Goal: Task Accomplishment & Management: Use online tool/utility

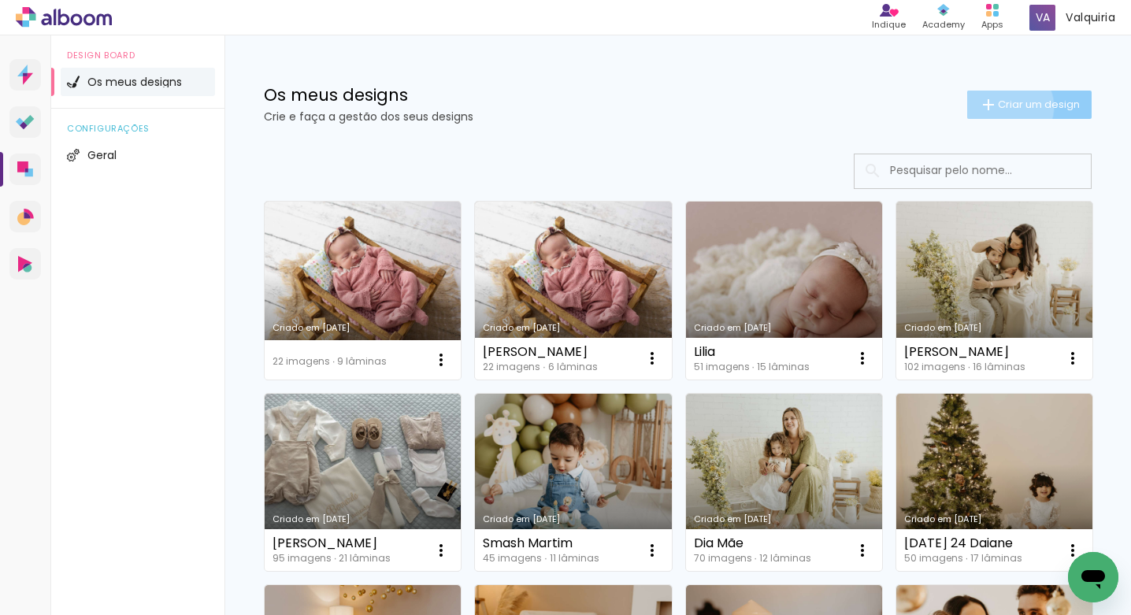
click at [998, 106] on span "Criar um design" at bounding box center [1039, 104] width 82 height 10
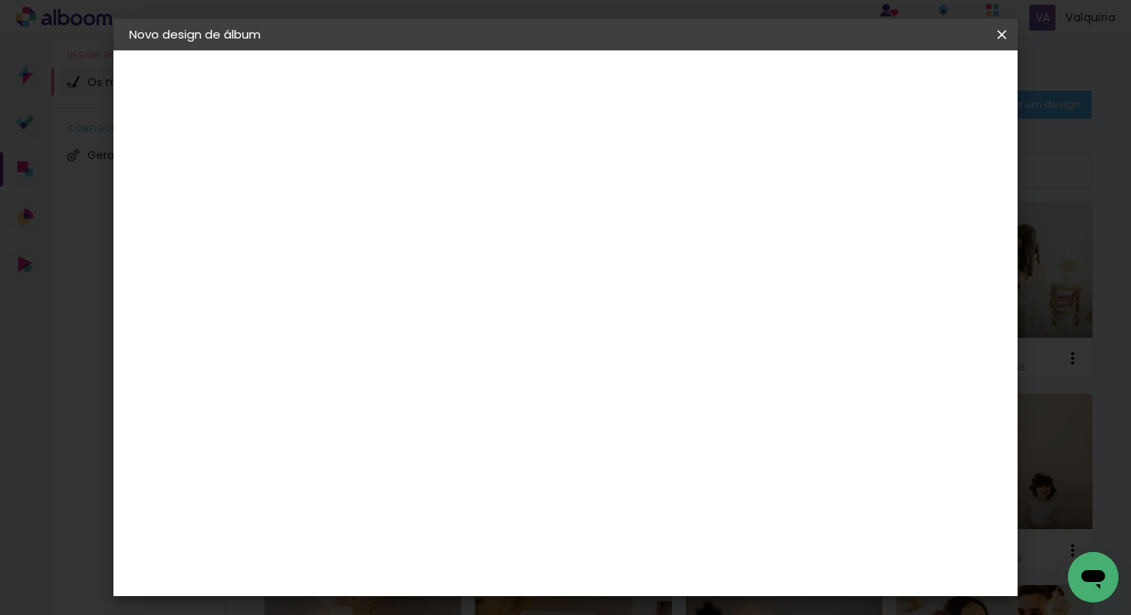
click at [387, 216] on input at bounding box center [387, 211] width 0 height 24
type input "Nb João"
type paper-input "Nb João"
drag, startPoint x: 960, startPoint y: 87, endPoint x: 953, endPoint y: 98, distance: 12.5
click at [0, 0] on slot "Avançar" at bounding box center [0, 0] width 0 height 0
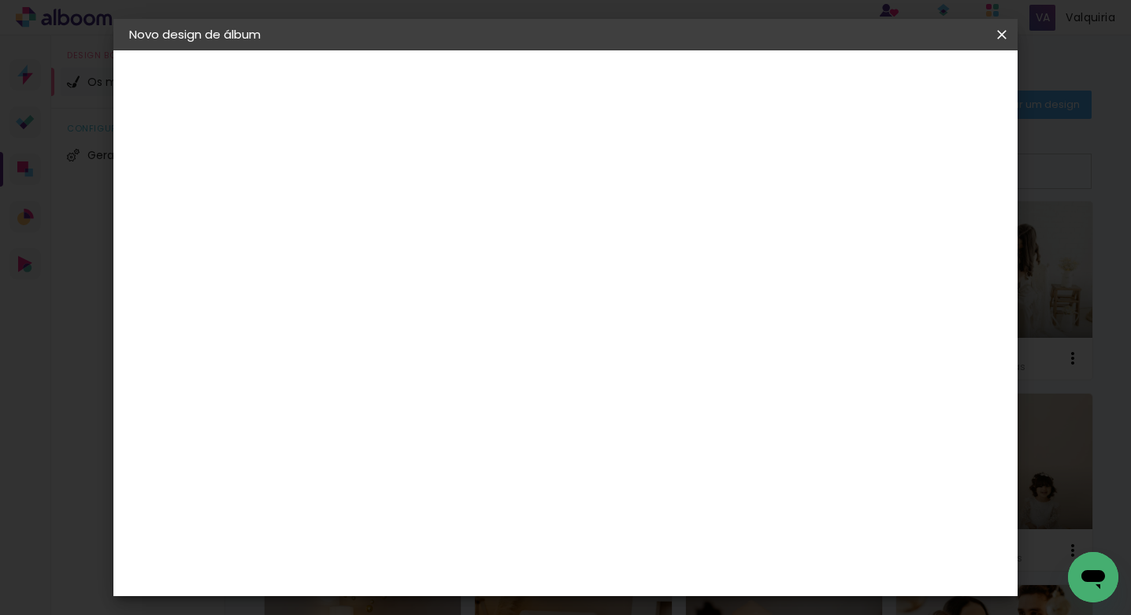
click at [618, 239] on paper-item "Tamanho Livre" at bounding box center [558, 242] width 119 height 41
click at [0, 0] on slot "Avançar" at bounding box center [0, 0] width 0 height 0
drag, startPoint x: 354, startPoint y: 417, endPoint x: 331, endPoint y: 410, distance: 24.5
click at [324, 411] on input "30" at bounding box center [337, 418] width 41 height 24
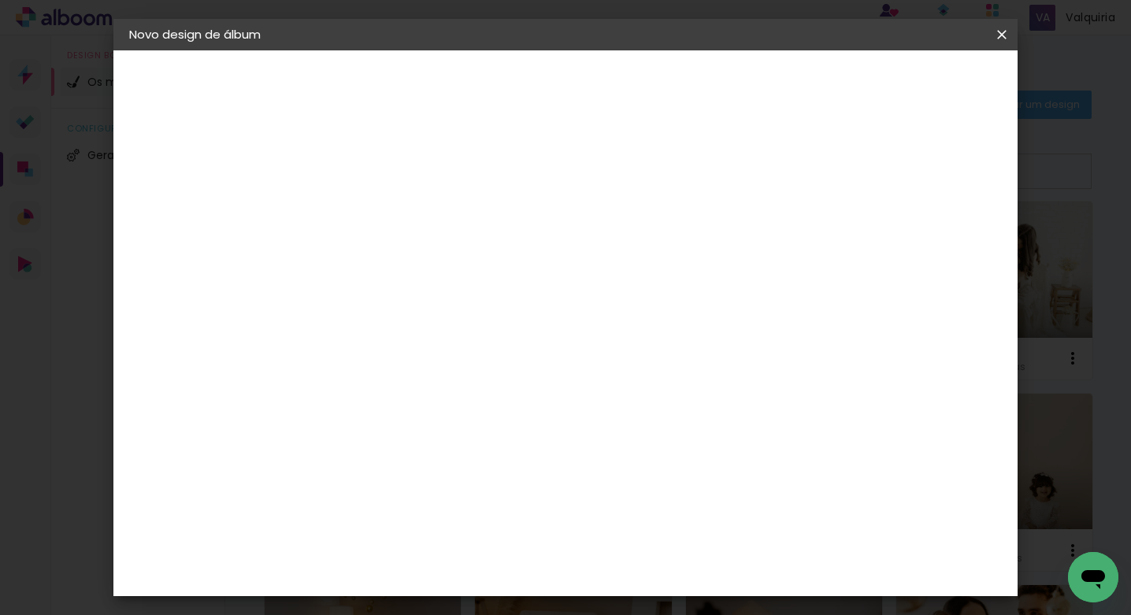
type input "25"
type paper-input "25"
click at [662, 471] on input "60" at bounding box center [652, 474] width 41 height 24
type input "50"
type paper-input "50"
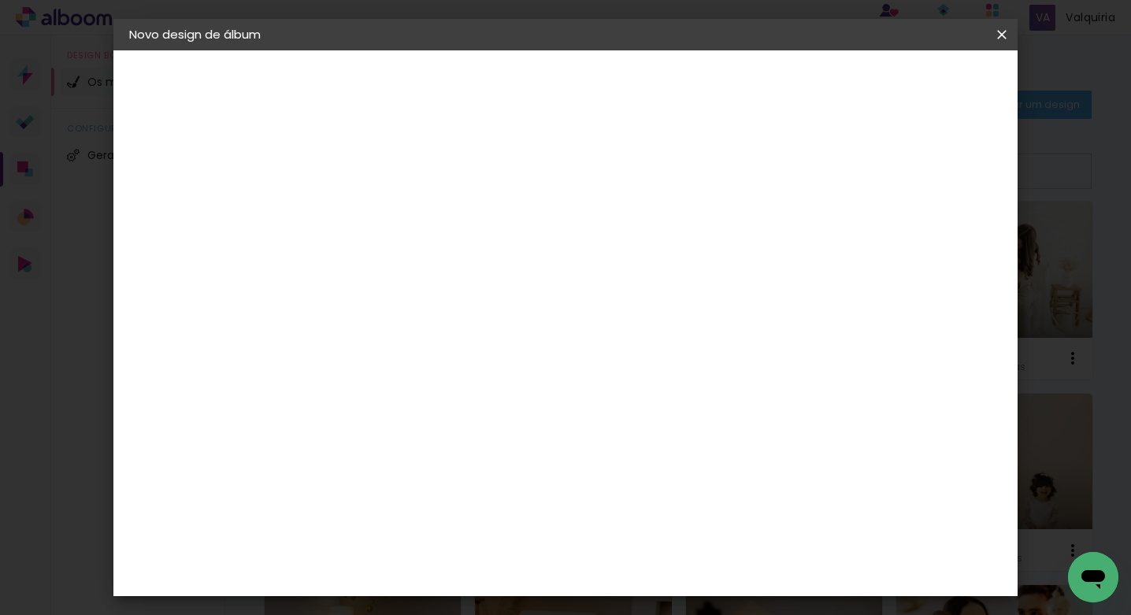
click at [919, 91] on paper-button "Iniciar design" at bounding box center [867, 83] width 103 height 27
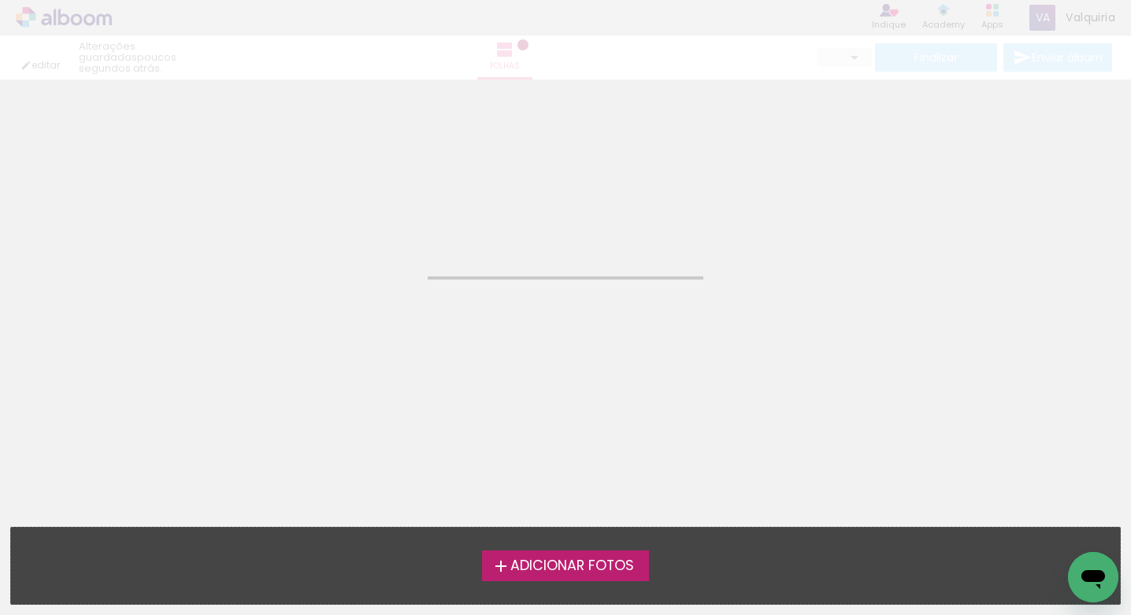
click at [577, 571] on span "Adicionar Fotos" at bounding box center [572, 566] width 124 height 14
click at [0, 0] on input "file" at bounding box center [0, 0] width 0 height 0
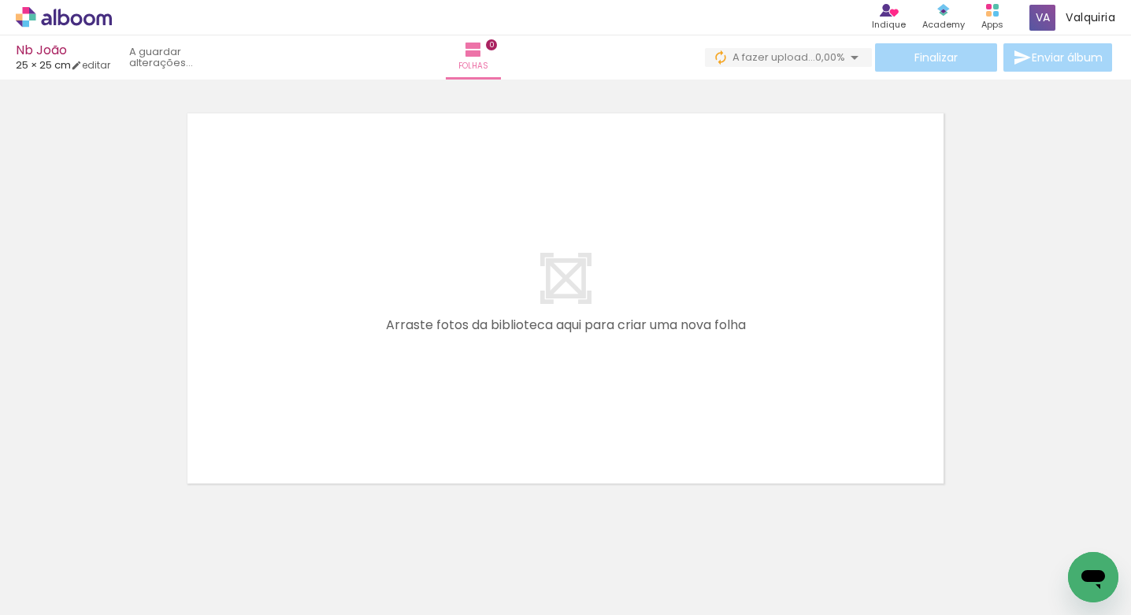
click at [74, 566] on input "Todas as fotos" at bounding box center [44, 567] width 60 height 13
click at [0, 0] on slot "Não utilizadas" at bounding box center [0, 0] width 0 height 0
type input "Não utilizadas"
click at [486, 392] on quentale-workspace at bounding box center [565, 307] width 1131 height 615
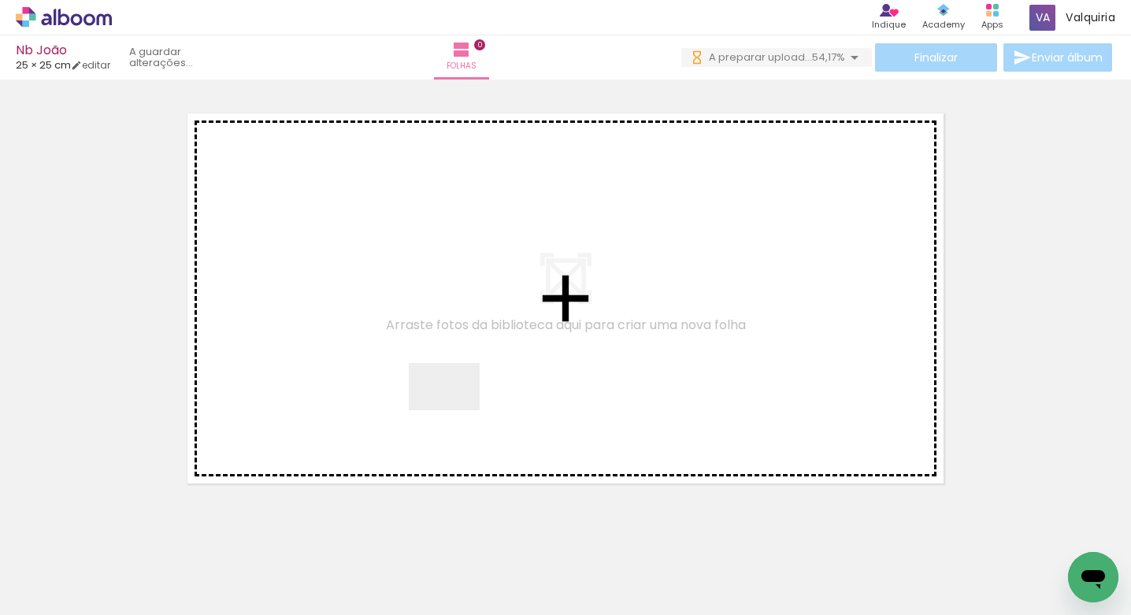
drag, startPoint x: 417, startPoint y: 564, endPoint x: 450, endPoint y: 451, distance: 117.2
click at [456, 410] on quentale-workspace at bounding box center [565, 307] width 1131 height 615
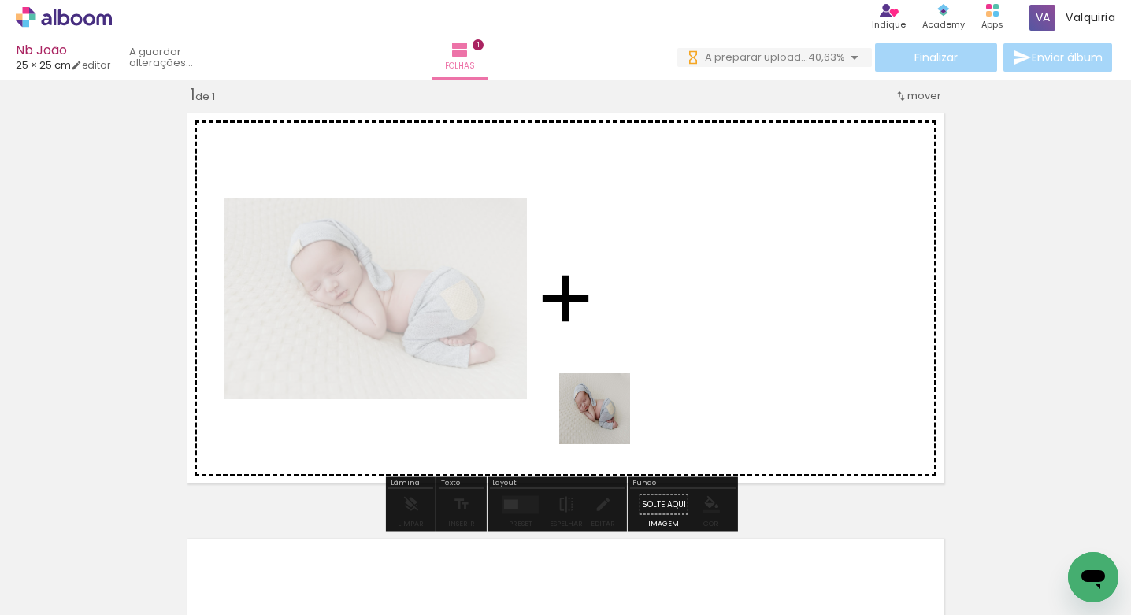
drag, startPoint x: 412, startPoint y: 566, endPoint x: 597, endPoint y: 429, distance: 230.3
click at [614, 417] on quentale-workspace at bounding box center [565, 307] width 1131 height 615
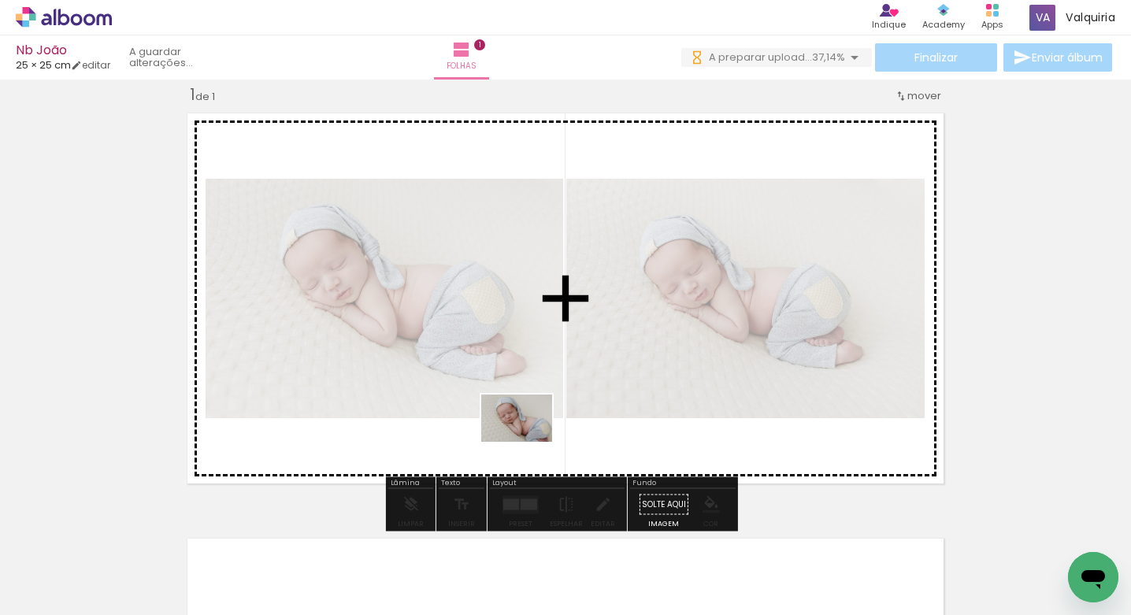
drag, startPoint x: 499, startPoint y: 510, endPoint x: 522, endPoint y: 450, distance: 64.1
click at [528, 442] on quentale-workspace at bounding box center [565, 307] width 1131 height 615
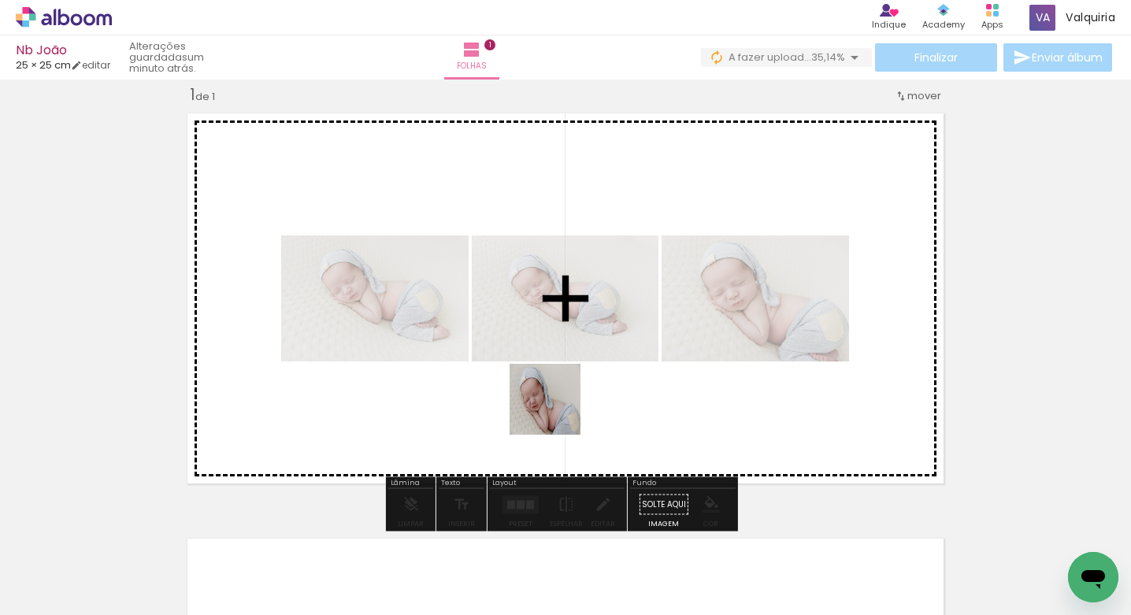
click at [556, 413] on quentale-workspace at bounding box center [565, 307] width 1131 height 615
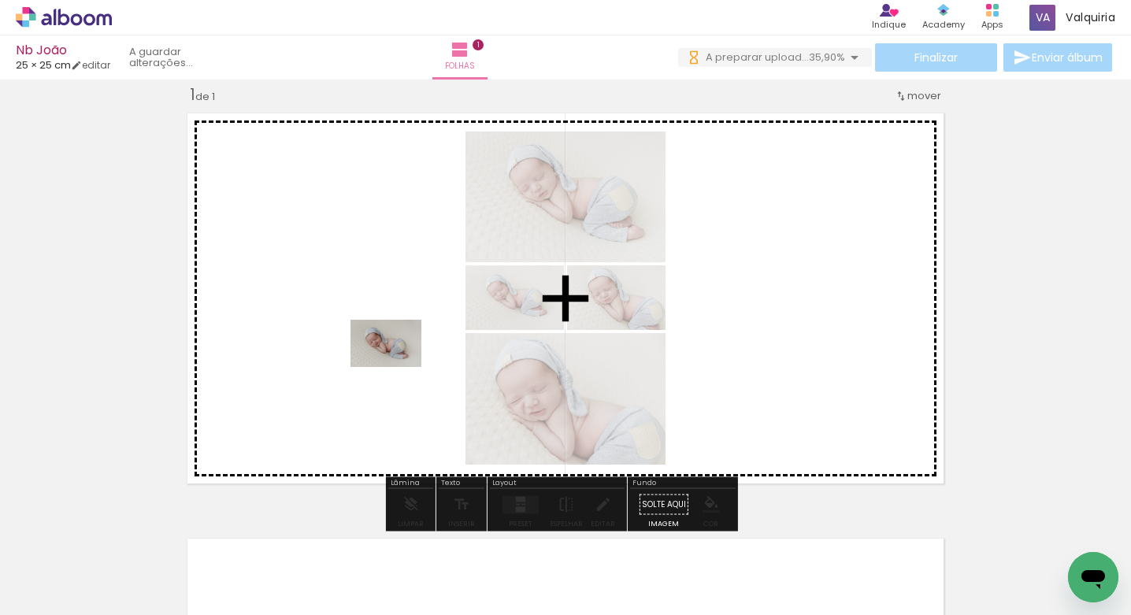
drag, startPoint x: 406, startPoint y: 567, endPoint x: 420, endPoint y: 413, distance: 155.0
click at [398, 372] on quentale-workspace at bounding box center [565, 307] width 1131 height 615
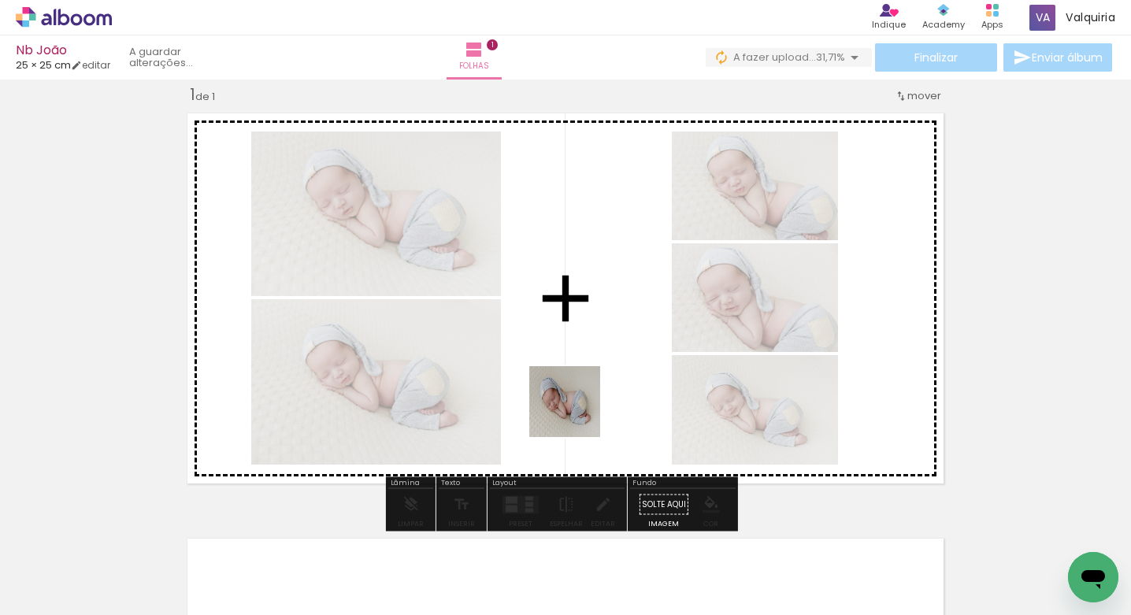
drag, startPoint x: 495, startPoint y: 571, endPoint x: 539, endPoint y: 521, distance: 67.0
click at [591, 385] on quentale-workspace at bounding box center [565, 307] width 1131 height 615
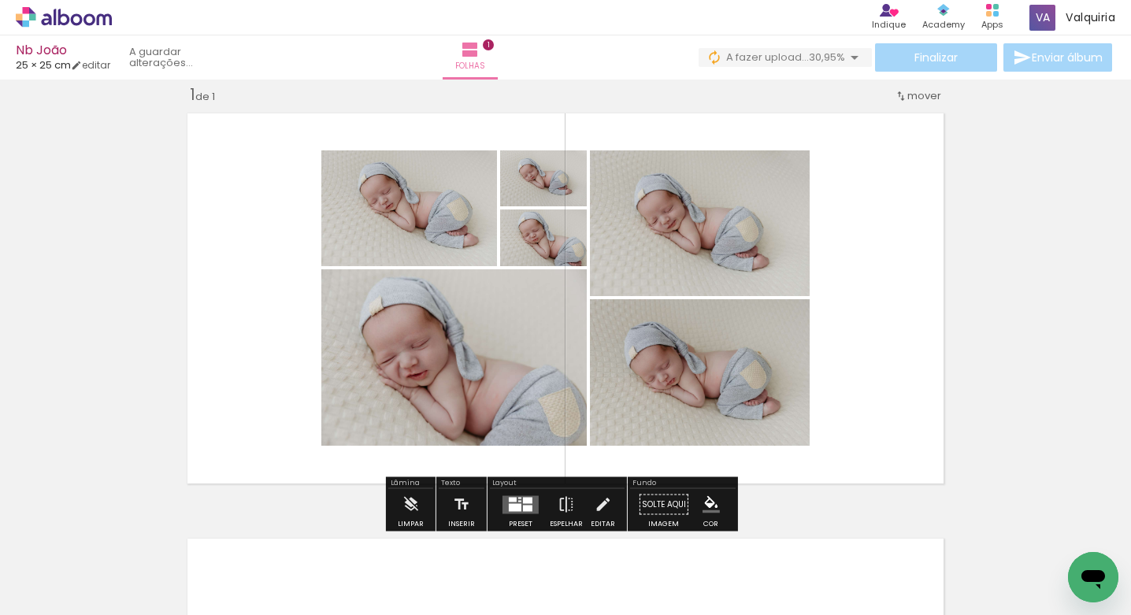
click at [523, 501] on div at bounding box center [527, 500] width 9 height 6
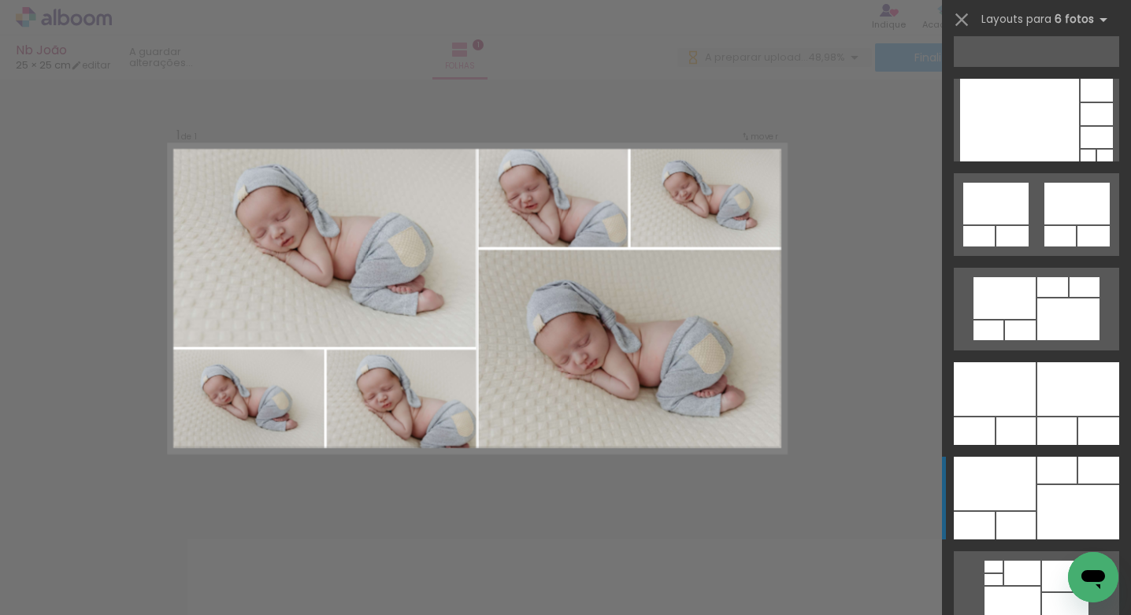
click at [1005, 495] on div at bounding box center [995, 484] width 82 height 54
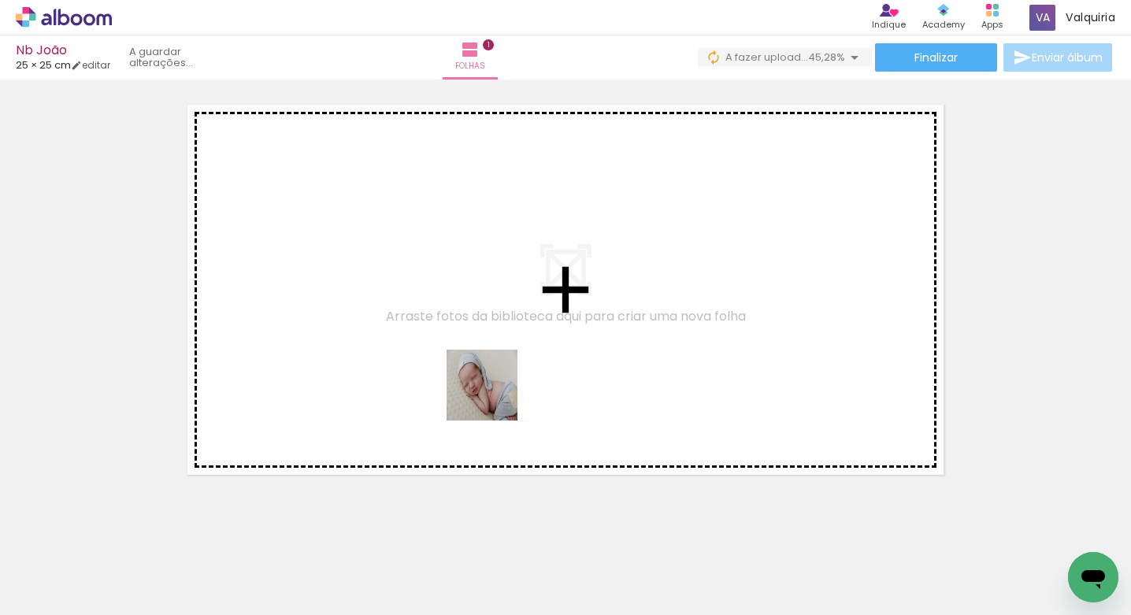
drag, startPoint x: 417, startPoint y: 566, endPoint x: 487, endPoint y: 566, distance: 69.3
click at [494, 395] on quentale-workspace at bounding box center [565, 307] width 1131 height 615
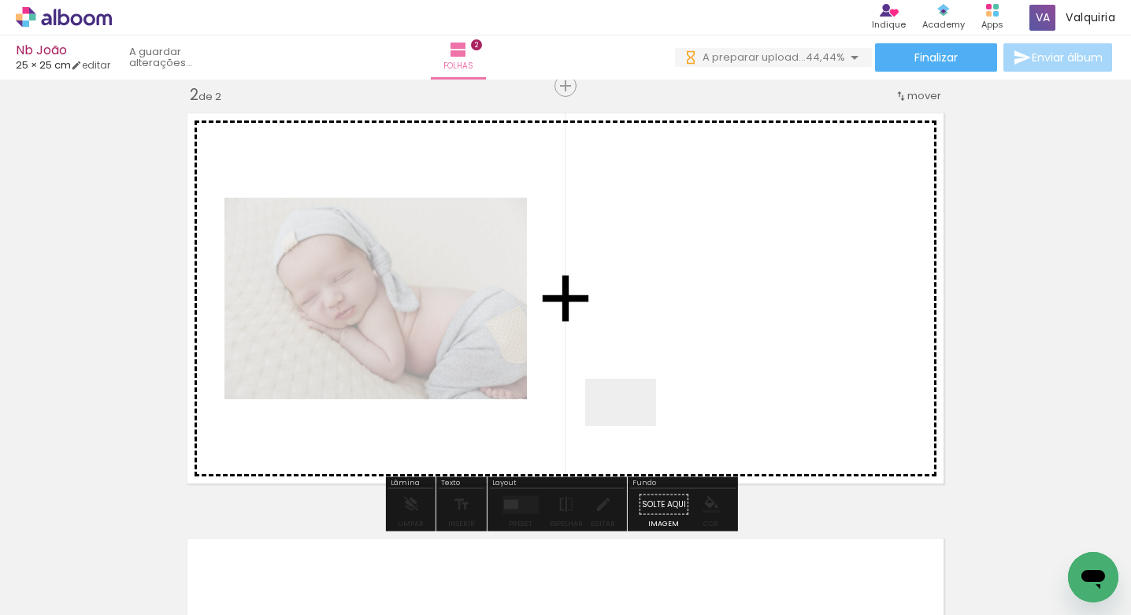
drag, startPoint x: 542, startPoint y: 456, endPoint x: 498, endPoint y: 504, distance: 65.2
click at [630, 426] on quentale-workspace at bounding box center [565, 307] width 1131 height 615
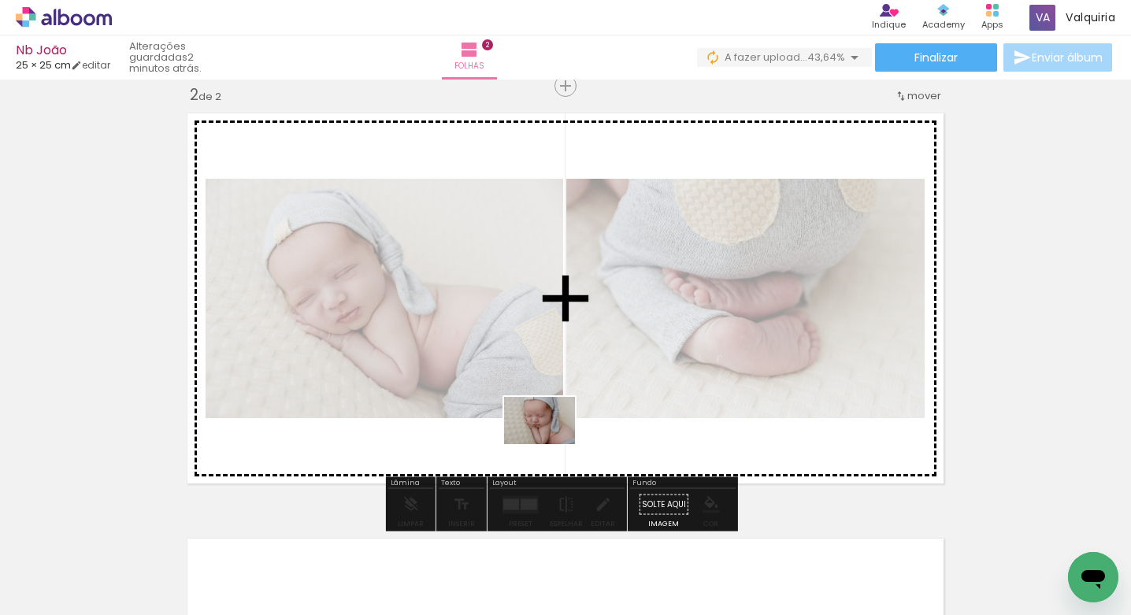
drag, startPoint x: 494, startPoint y: 565, endPoint x: 549, endPoint y: 454, distance: 124.0
click at [552, 443] on quentale-workspace at bounding box center [565, 307] width 1131 height 615
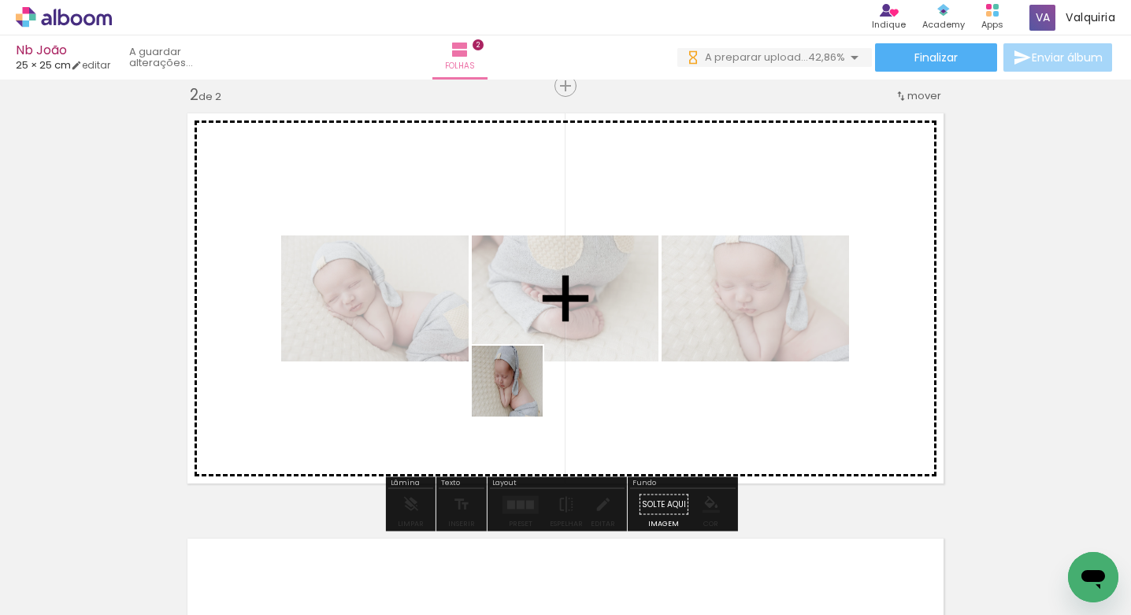
drag, startPoint x: 454, startPoint y: 503, endPoint x: 510, endPoint y: 472, distance: 63.8
click at [520, 393] on quentale-workspace at bounding box center [565, 307] width 1131 height 615
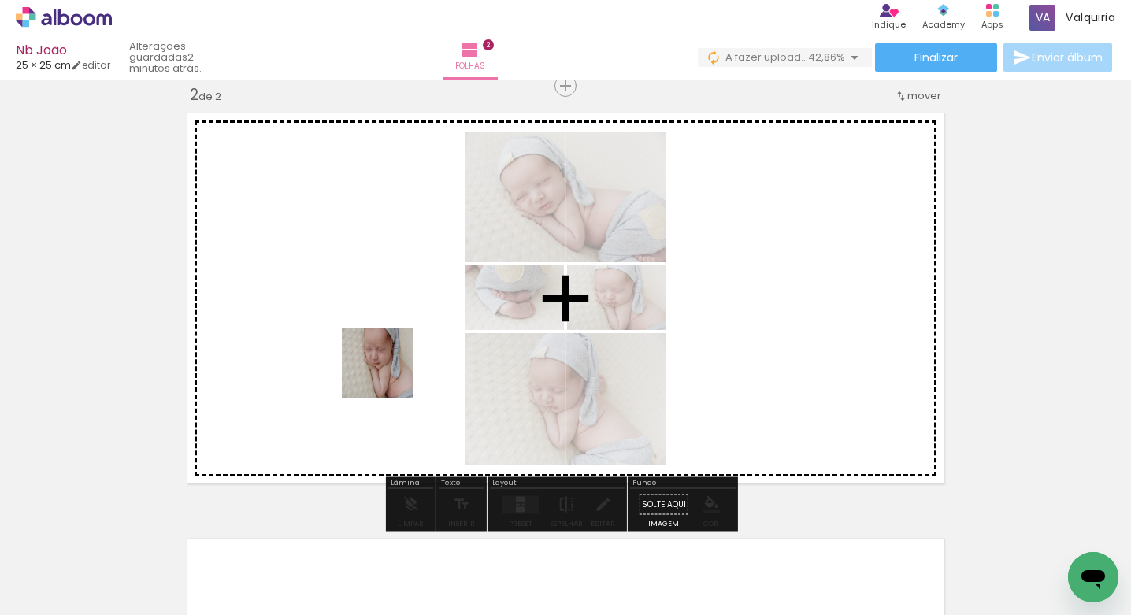
drag, startPoint x: 393, startPoint y: 411, endPoint x: 436, endPoint y: 535, distance: 131.0
click at [389, 377] on quentale-workspace at bounding box center [565, 307] width 1131 height 615
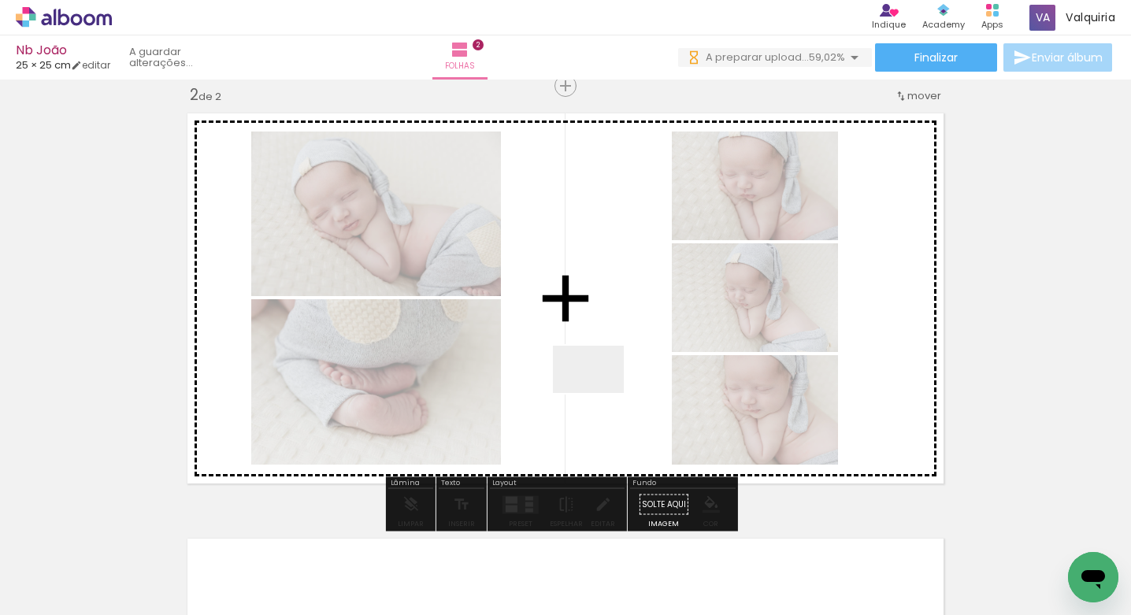
drag, startPoint x: 470, startPoint y: 500, endPoint x: 565, endPoint y: 472, distance: 98.7
click at [600, 393] on quentale-workspace at bounding box center [565, 307] width 1131 height 615
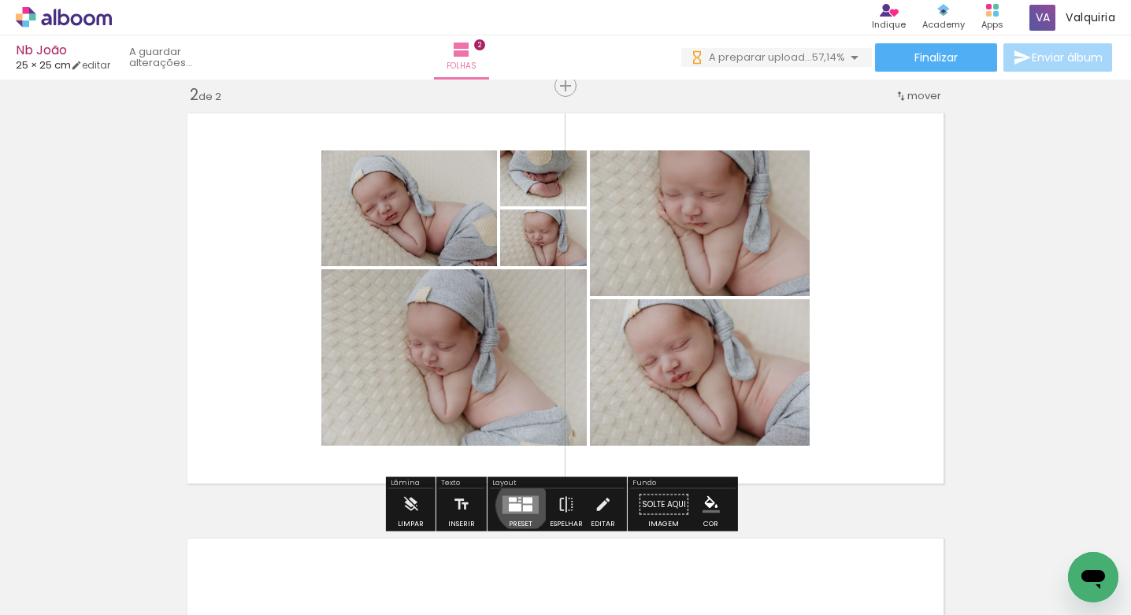
click at [523, 505] on div at bounding box center [527, 508] width 9 height 6
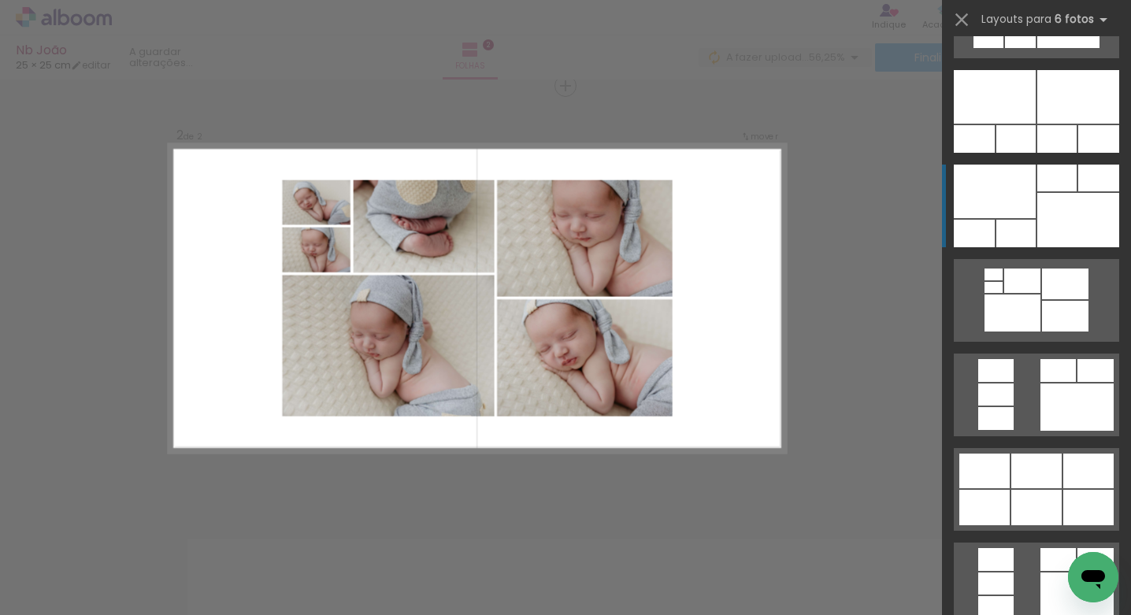
scroll to position [1103, 0]
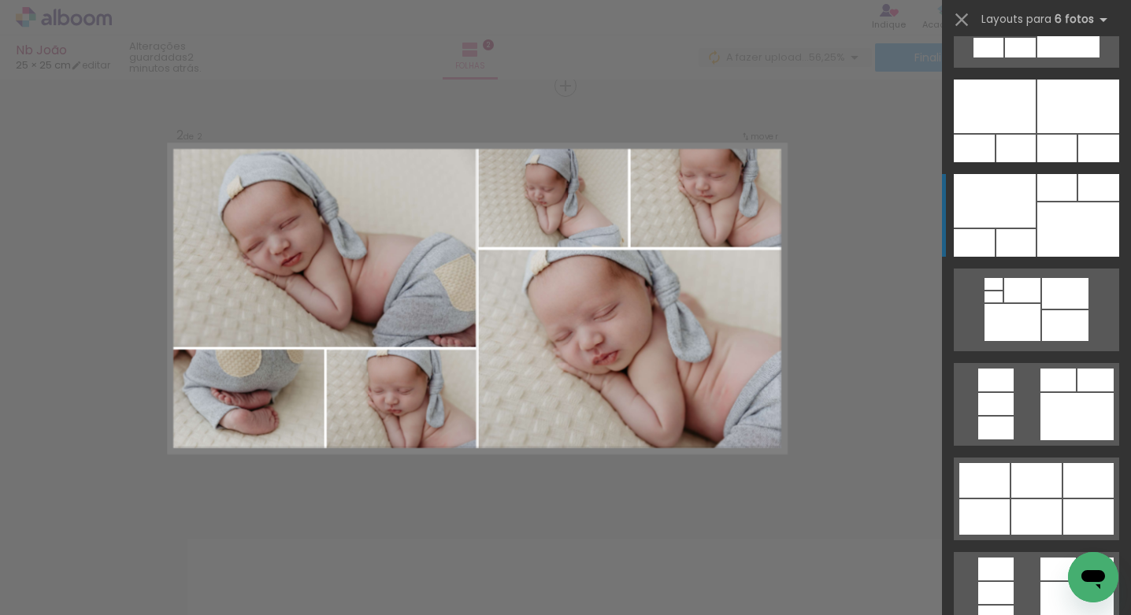
click at [1037, 230] on div at bounding box center [1078, 229] width 82 height 54
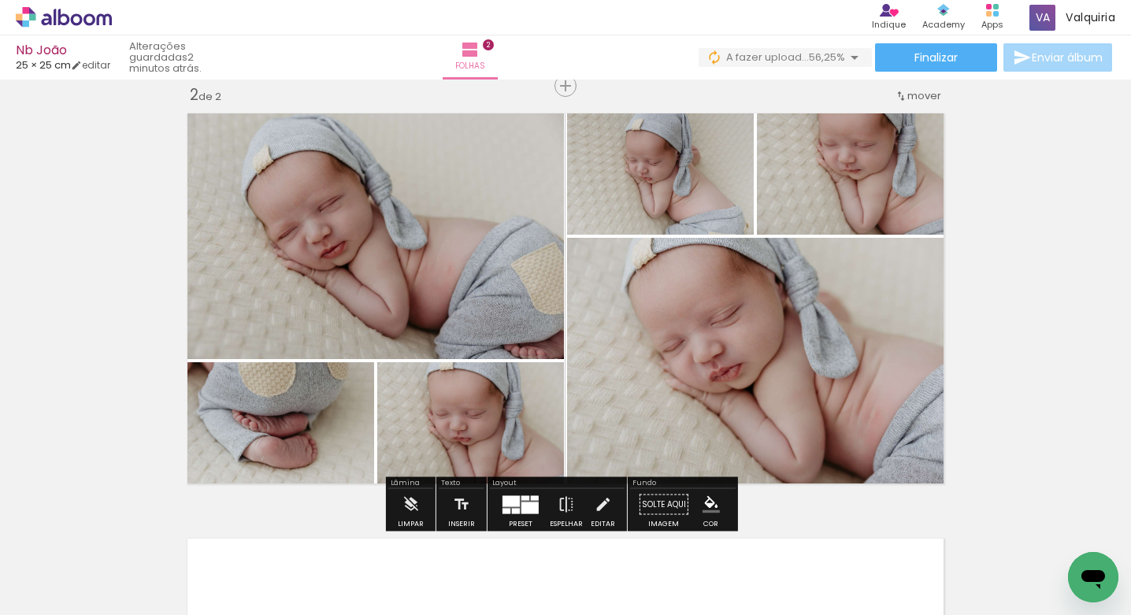
click at [890, 406] on quentale-photo at bounding box center [759, 365] width 384 height 254
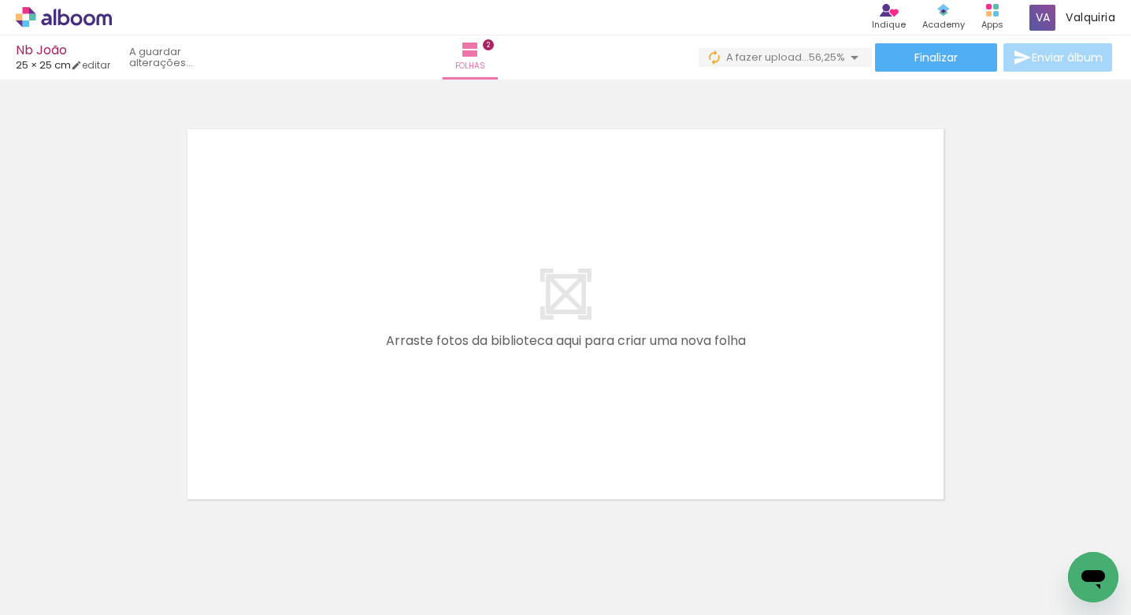
scroll to position [0, 916]
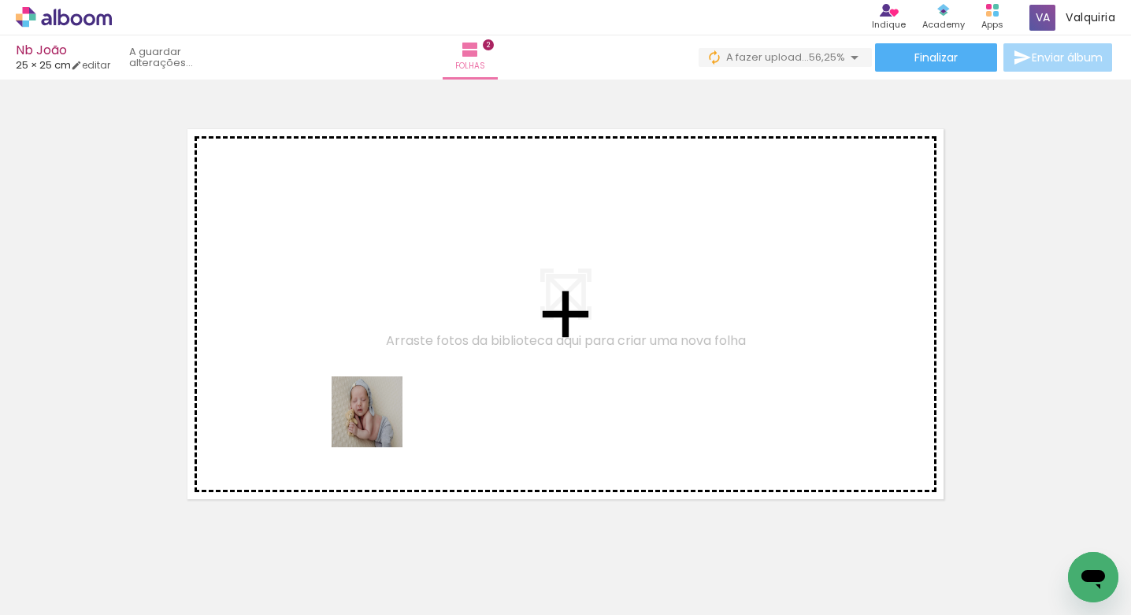
click at [390, 416] on quentale-workspace at bounding box center [565, 307] width 1131 height 615
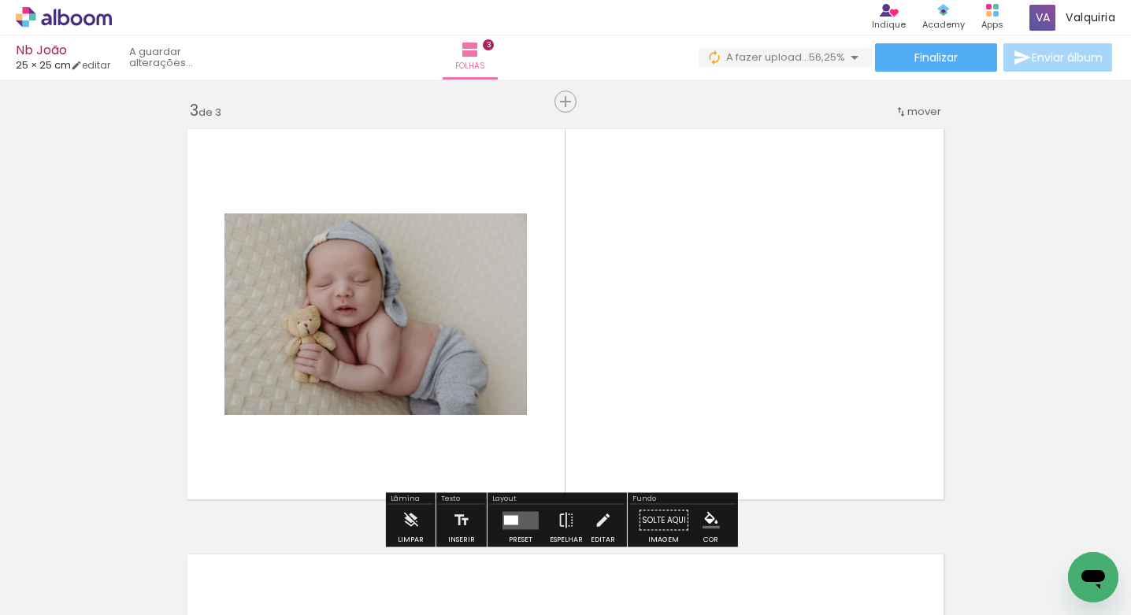
scroll to position [870, 0]
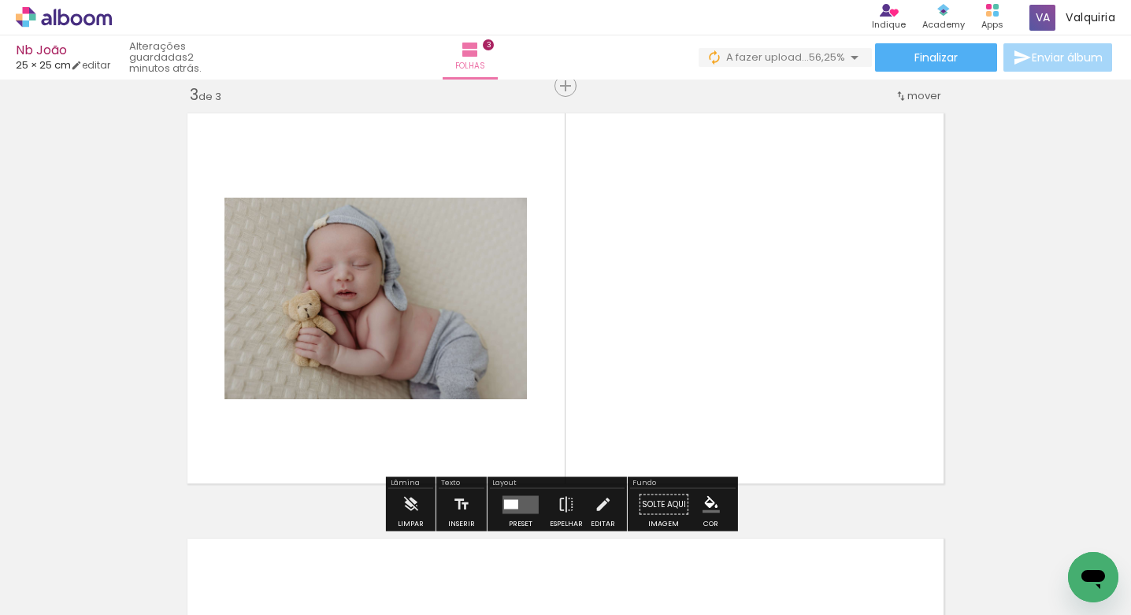
click at [364, 433] on quentale-workspace at bounding box center [565, 307] width 1131 height 615
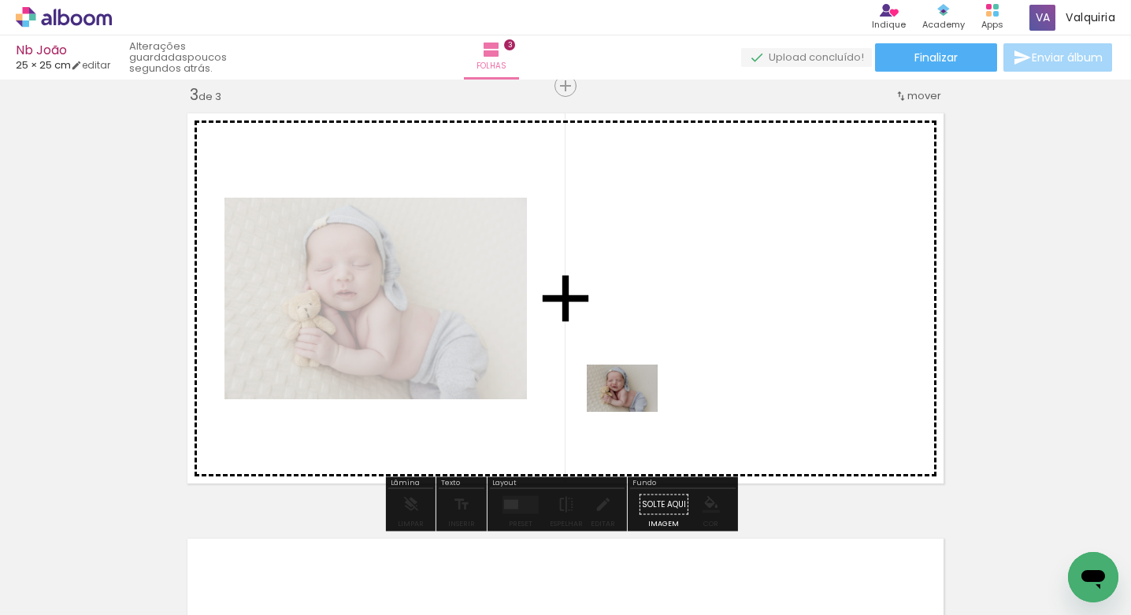
drag, startPoint x: 176, startPoint y: 543, endPoint x: 592, endPoint y: 436, distance: 430.4
click at [652, 409] on quentale-workspace at bounding box center [565, 307] width 1131 height 615
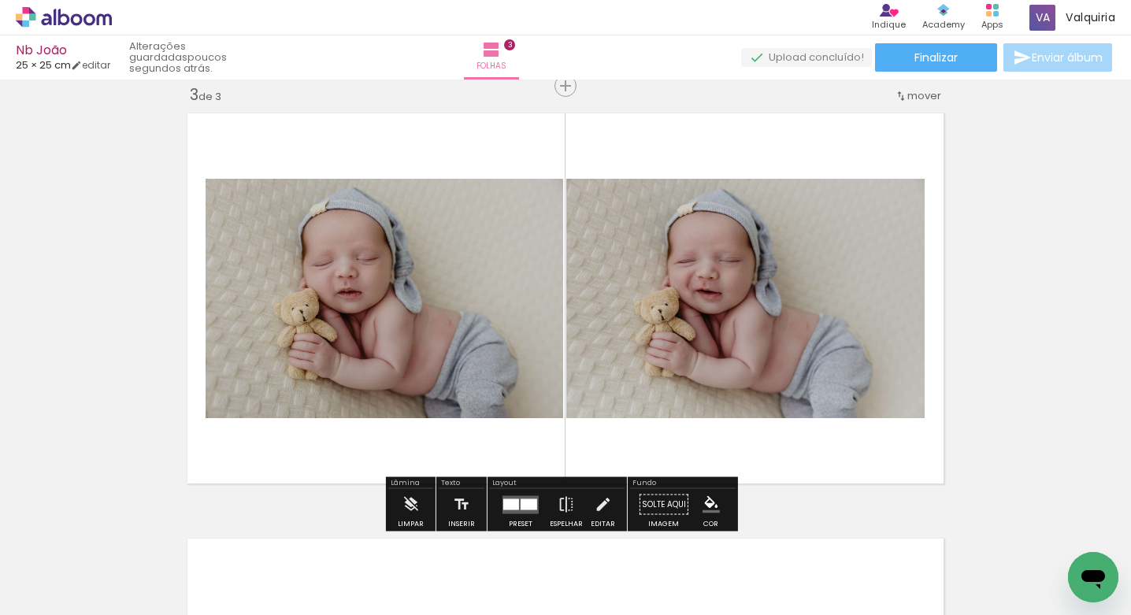
click at [913, 95] on span "mover" at bounding box center [924, 95] width 34 height 15
click at [910, 118] on paper-item "antes da 2" at bounding box center [878, 119] width 120 height 26
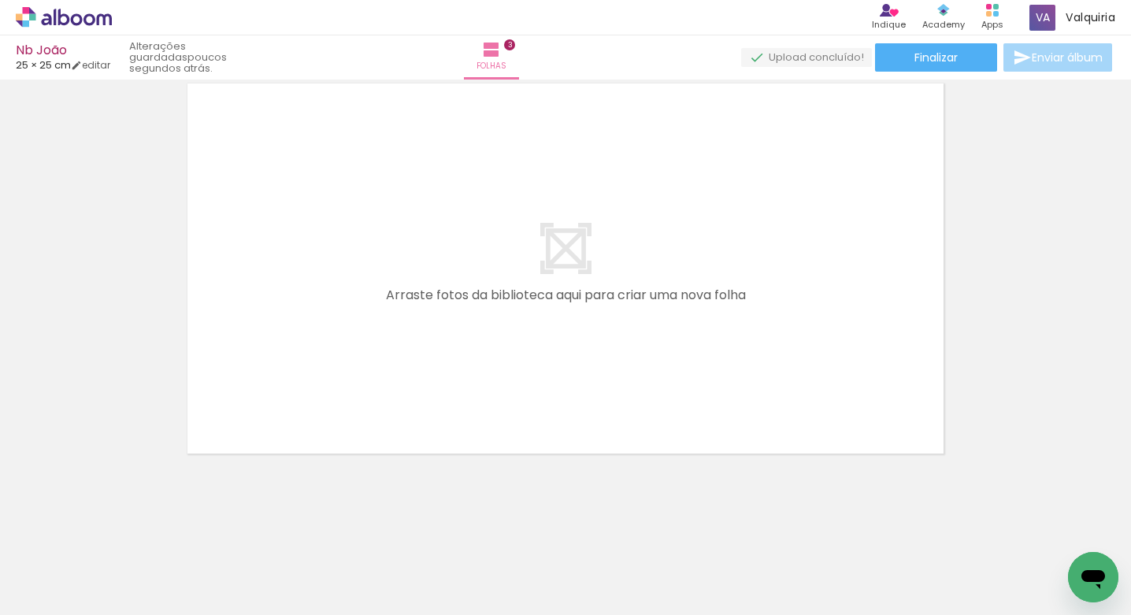
scroll to position [0, 313]
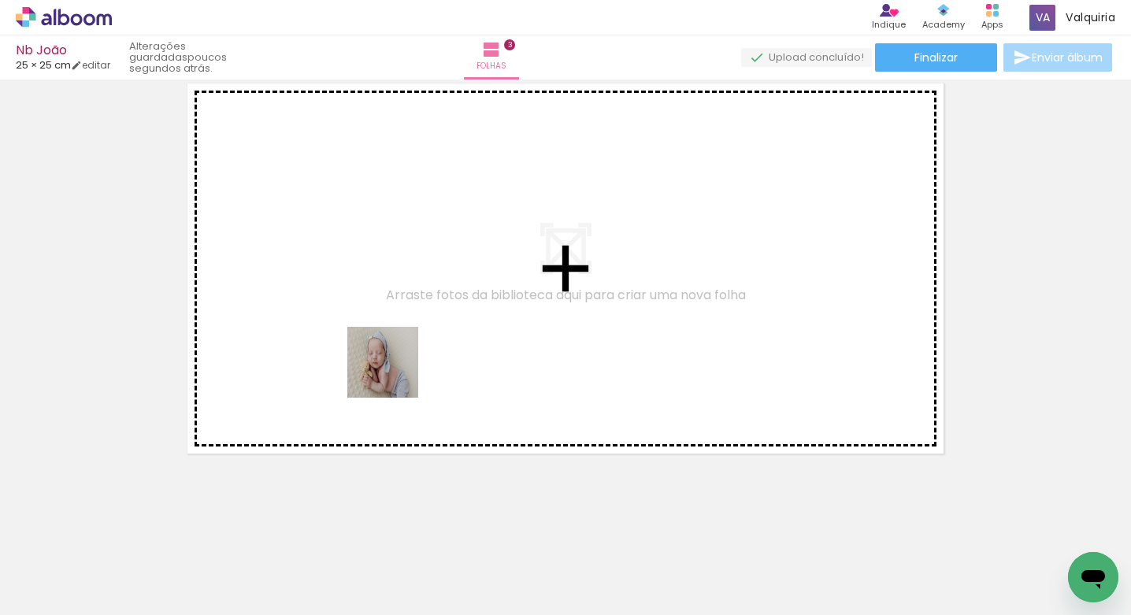
drag, startPoint x: 303, startPoint y: 564, endPoint x: 374, endPoint y: 543, distance: 74.0
click at [401, 363] on quentale-workspace at bounding box center [565, 307] width 1131 height 615
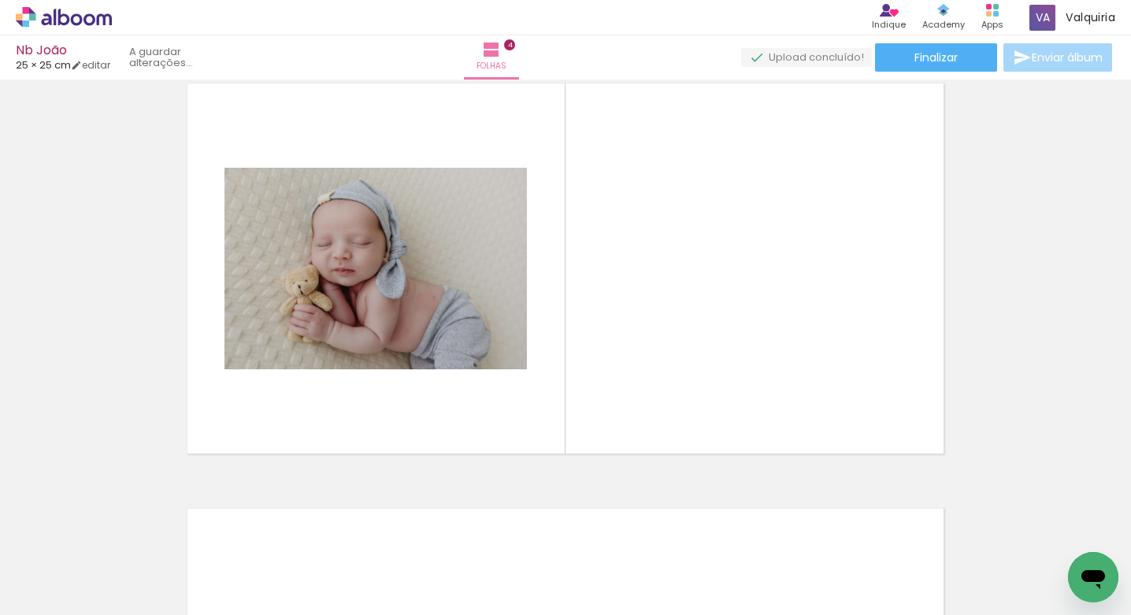
scroll to position [1296, 0]
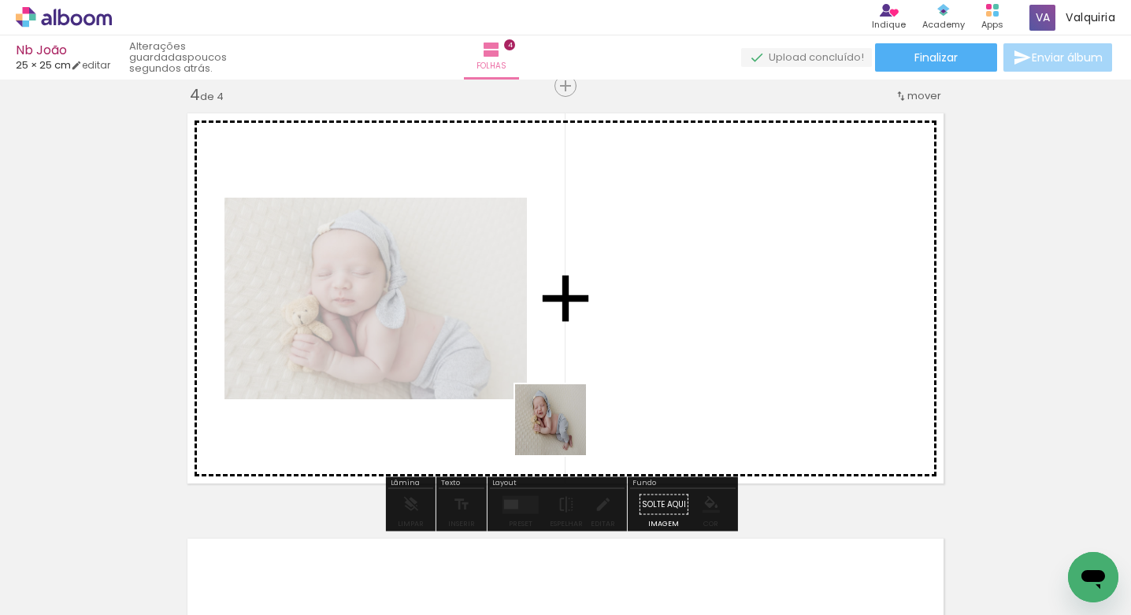
drag, startPoint x: 375, startPoint y: 560, endPoint x: 603, endPoint y: 447, distance: 254.0
click at [636, 415] on quentale-workspace at bounding box center [565, 307] width 1131 height 615
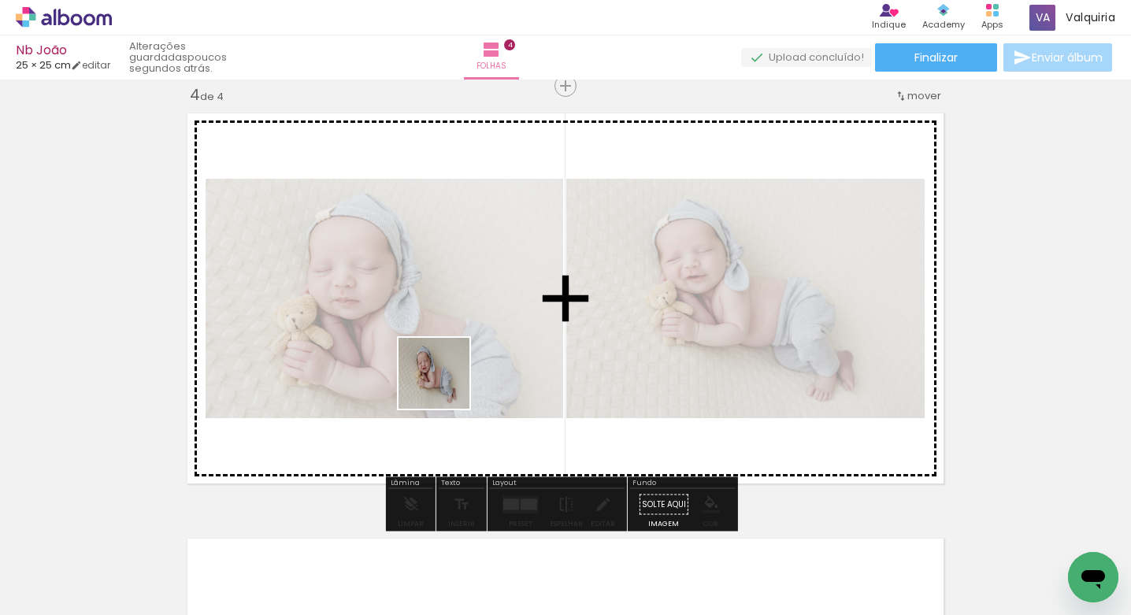
drag, startPoint x: 390, startPoint y: 567, endPoint x: 368, endPoint y: 488, distance: 82.6
click at [446, 383] on quentale-workspace at bounding box center [565, 307] width 1131 height 615
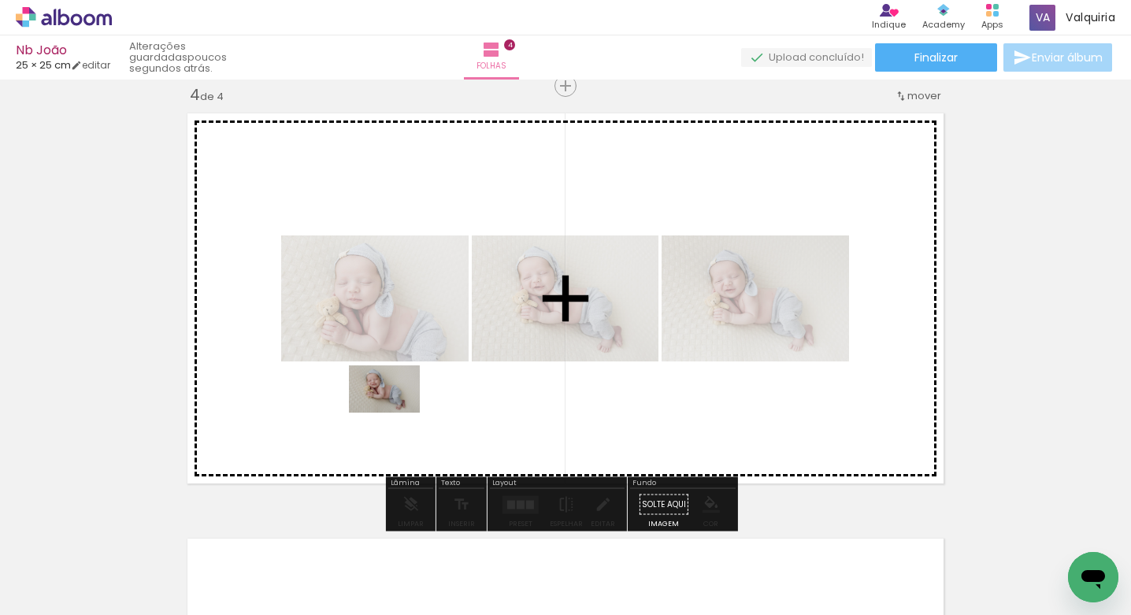
drag, startPoint x: 299, startPoint y: 566, endPoint x: 400, endPoint y: 459, distance: 147.6
click at [395, 414] on quentale-workspace at bounding box center [565, 307] width 1131 height 615
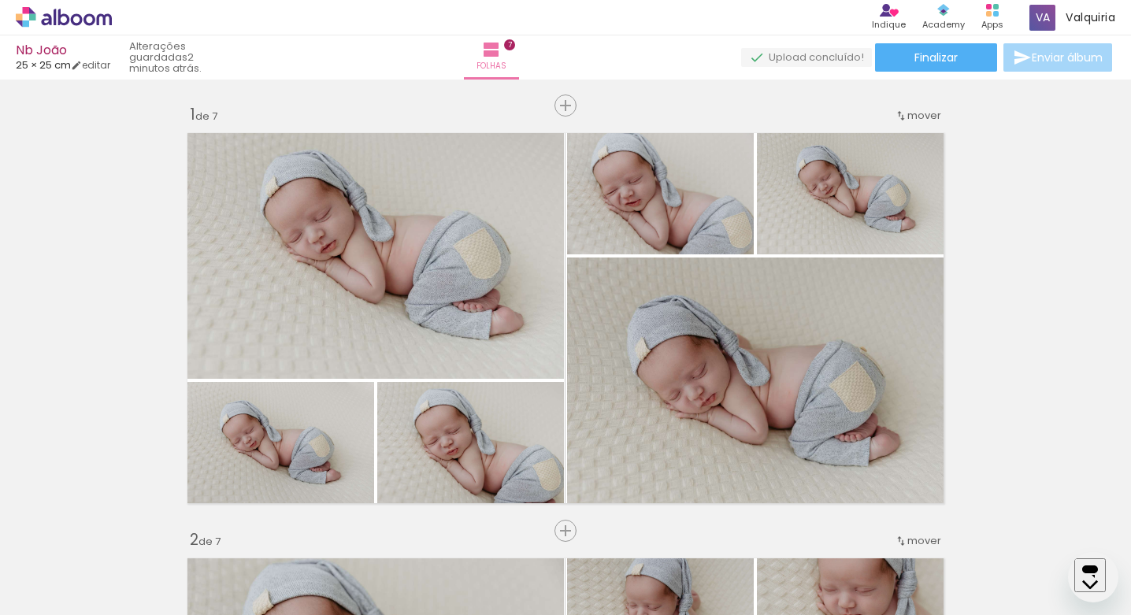
scroll to position [2572, 0]
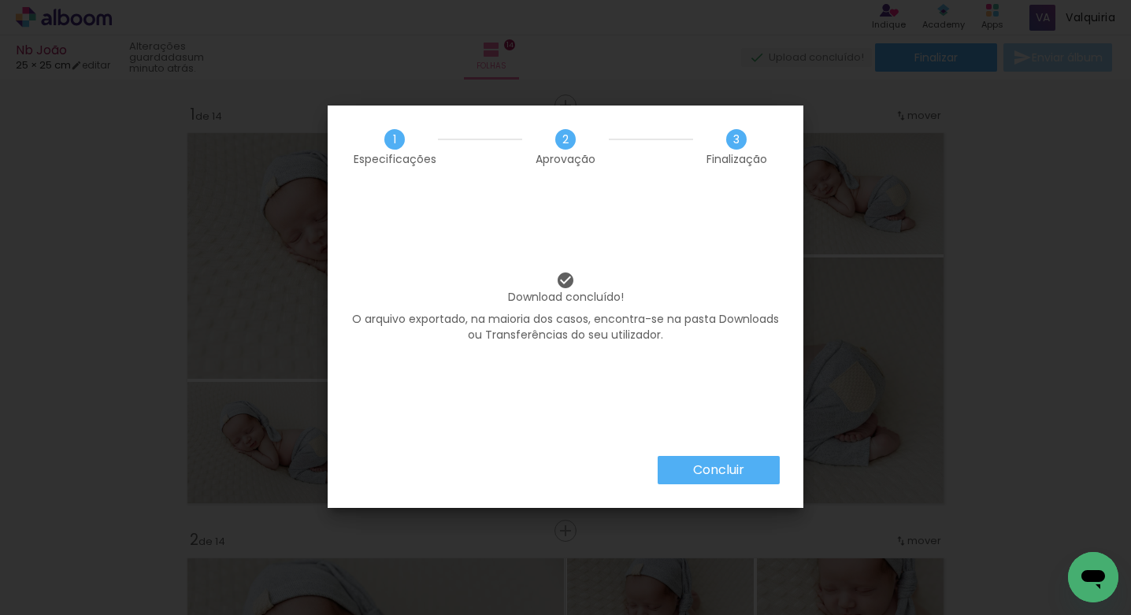
click at [0, 0] on slot "Concluir" at bounding box center [0, 0] width 0 height 0
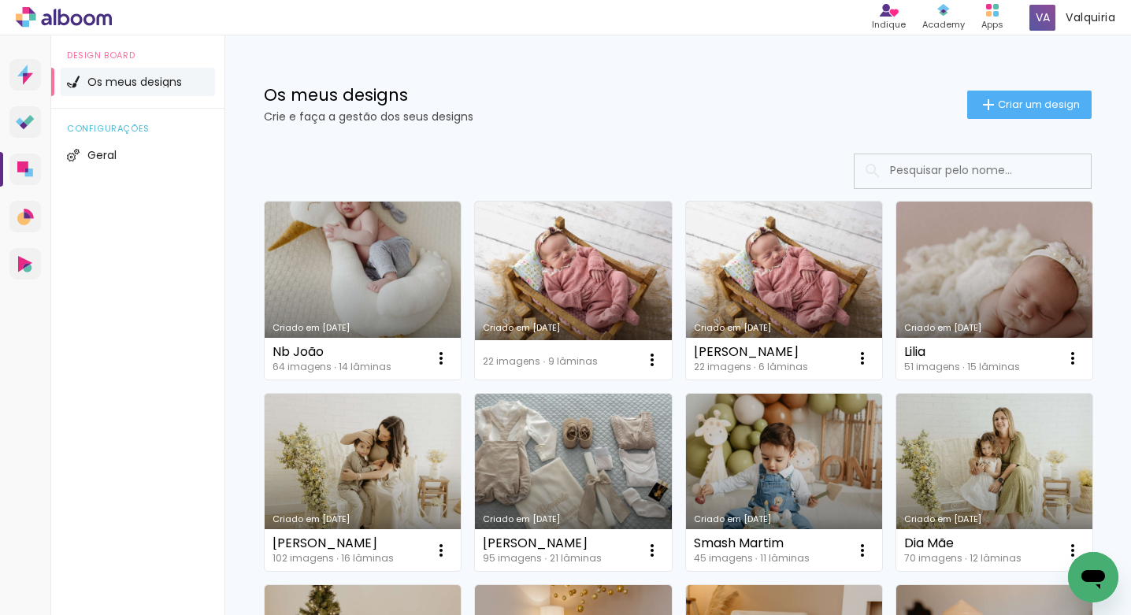
click at [991, 113] on paper-button "Criar um design" at bounding box center [1029, 105] width 124 height 28
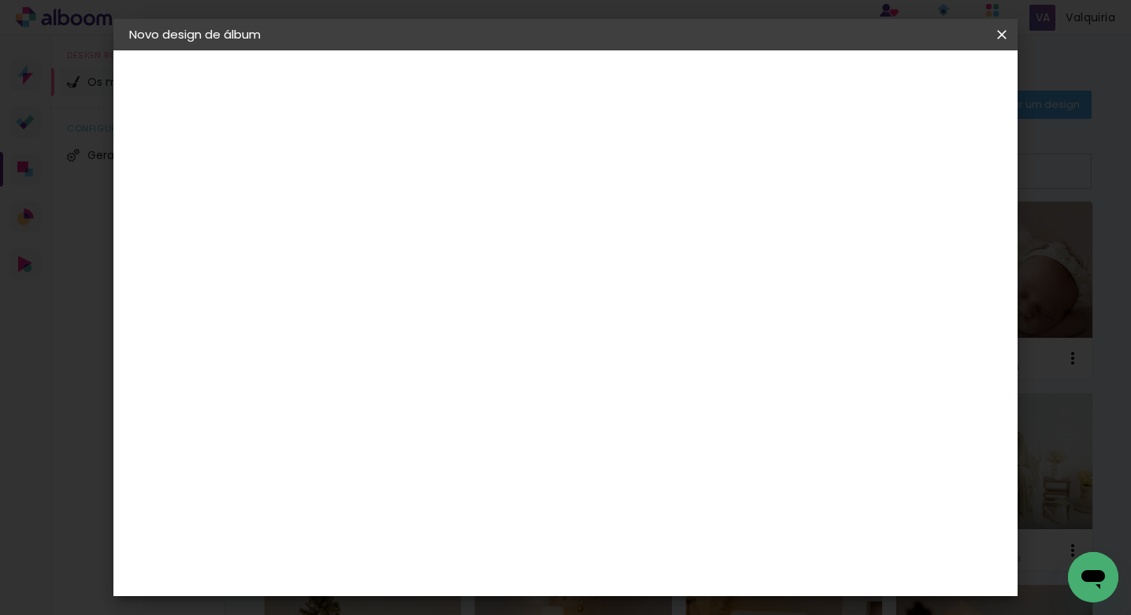
click at [387, 217] on input at bounding box center [387, 211] width 0 height 24
type input "Lisandra"
type paper-input "Lisandra"
click at [0, 0] on slot "Avançar" at bounding box center [0, 0] width 0 height 0
click at [0, 0] on slot "Tamanho Livre" at bounding box center [0, 0] width 0 height 0
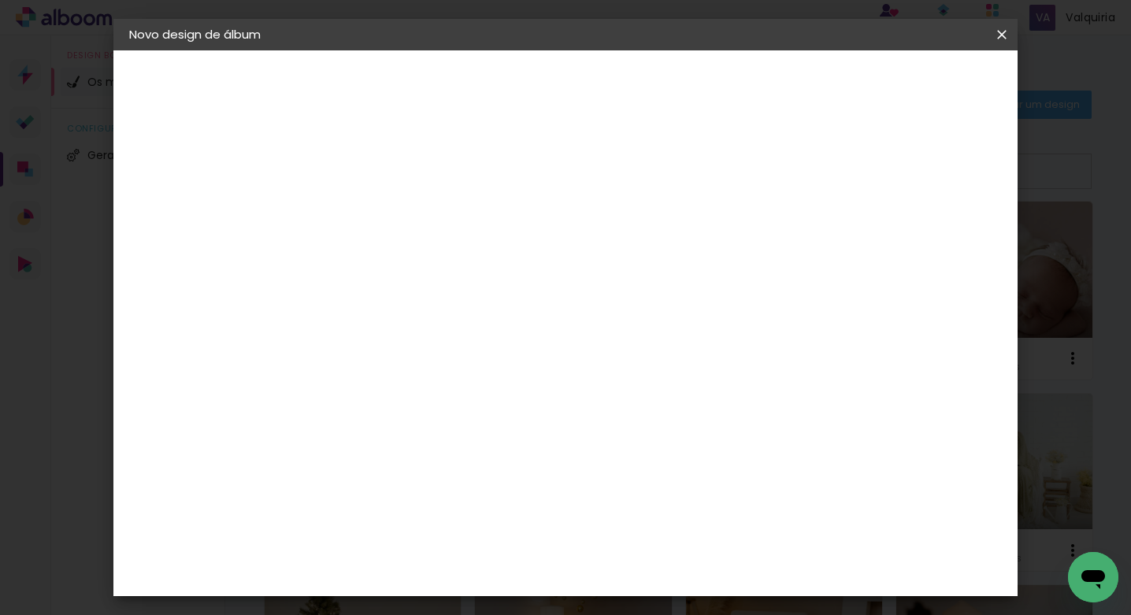
click at [618, 91] on paper-button "Avançar" at bounding box center [578, 83] width 77 height 27
click at [358, 415] on div "cm" at bounding box center [367, 418] width 19 height 24
drag, startPoint x: 358, startPoint y: 415, endPoint x: 341, endPoint y: 415, distance: 17.3
click at [327, 415] on div "30" at bounding box center [347, 418] width 60 height 24
type paper-input "30"
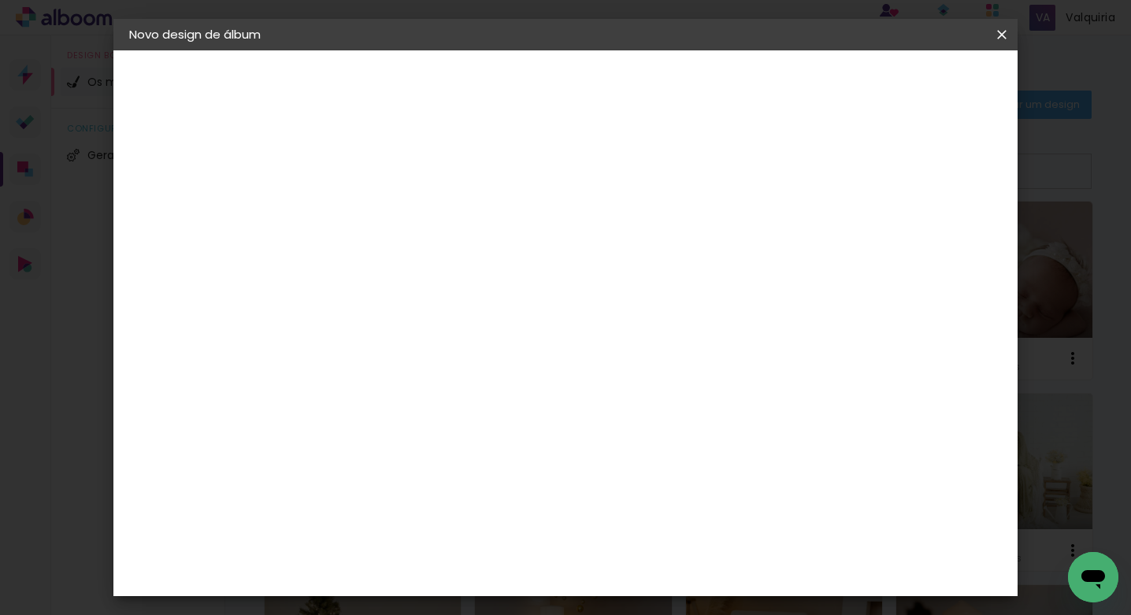
click at [370, 417] on div "cm" at bounding box center [367, 418] width 19 height 24
click at [357, 417] on input "30" at bounding box center [337, 418] width 41 height 24
type input "3"
type input "25"
type paper-input "25"
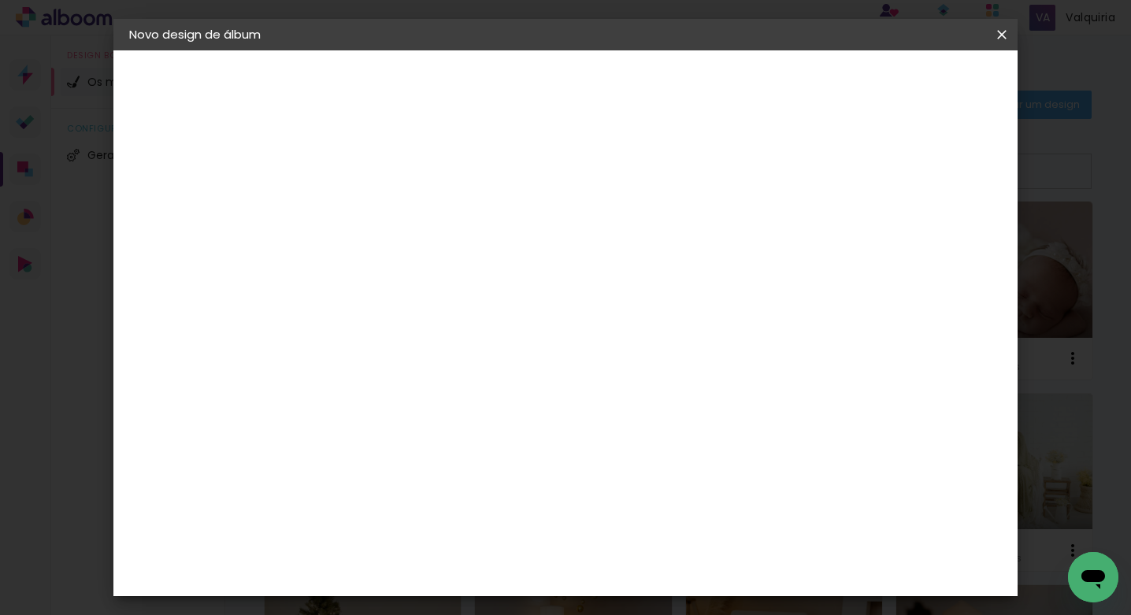
click at [659, 555] on input "60" at bounding box center [652, 555] width 41 height 24
type input "50"
type paper-input "50"
drag, startPoint x: 952, startPoint y: 87, endPoint x: 953, endPoint y: 125, distance: 38.6
click at [903, 87] on span "Iniciar design" at bounding box center [868, 83] width 72 height 11
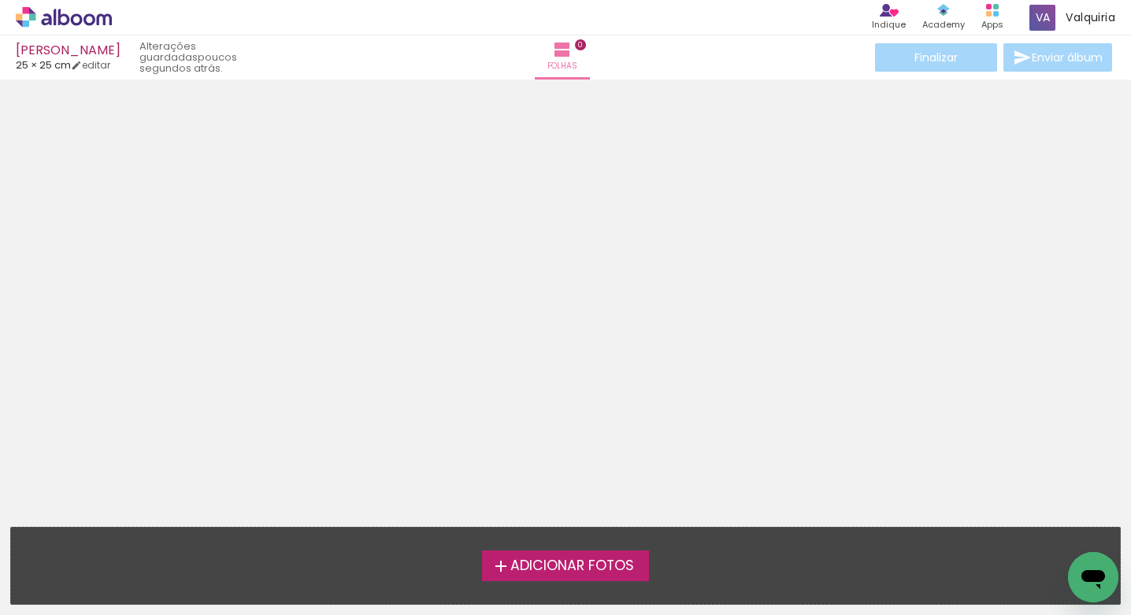
click at [584, 571] on span "Adicionar Fotos" at bounding box center [572, 566] width 124 height 14
click at [0, 0] on input "file" at bounding box center [0, 0] width 0 height 0
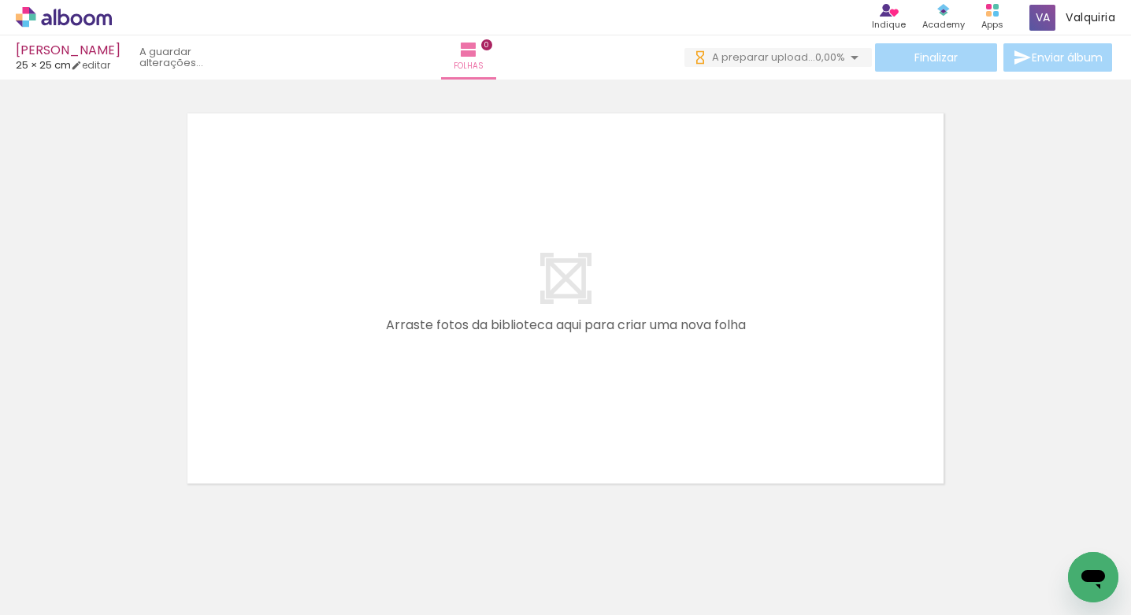
click at [72, 566] on input "Todas as fotos" at bounding box center [44, 567] width 60 height 13
click at [0, 0] on slot "Não utilizadas" at bounding box center [0, 0] width 0 height 0
type input "Não utilizadas"
click at [492, 569] on div at bounding box center [481, 562] width 78 height 52
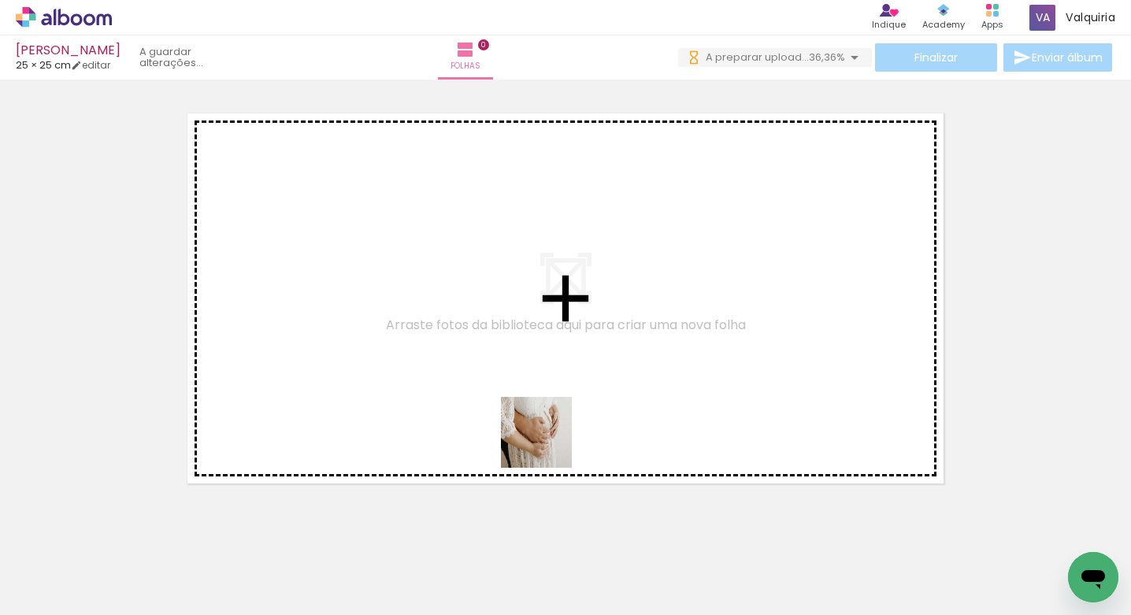
drag, startPoint x: 492, startPoint y: 569, endPoint x: 568, endPoint y: 558, distance: 76.4
click at [567, 418] on quentale-workspace at bounding box center [565, 307] width 1131 height 615
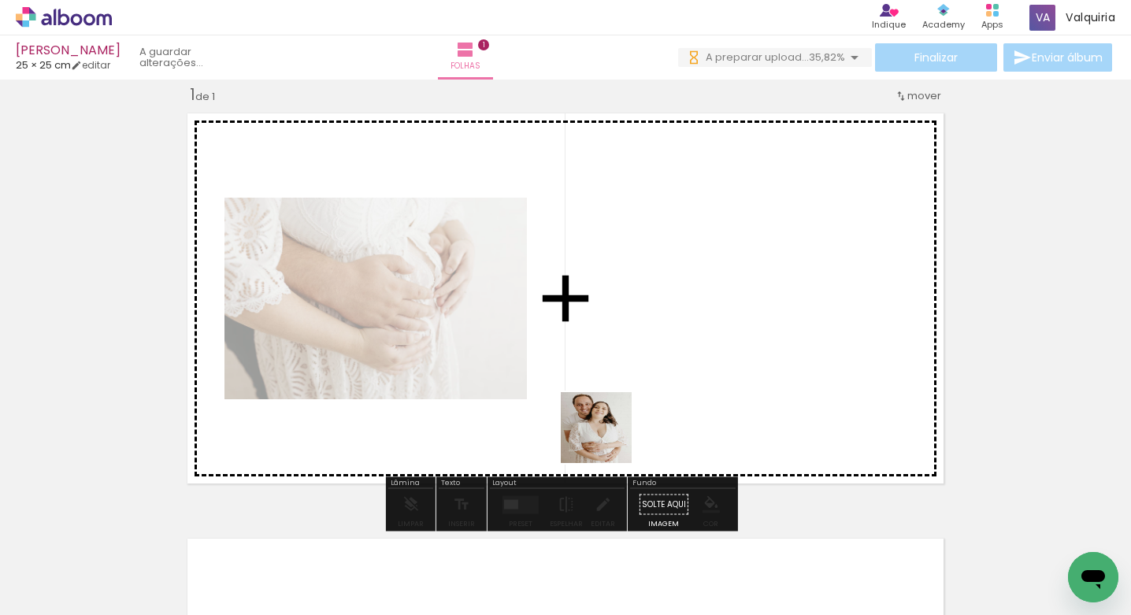
drag, startPoint x: 498, startPoint y: 567, endPoint x: 618, endPoint y: 459, distance: 161.8
click at [609, 439] on quentale-workspace at bounding box center [565, 307] width 1131 height 615
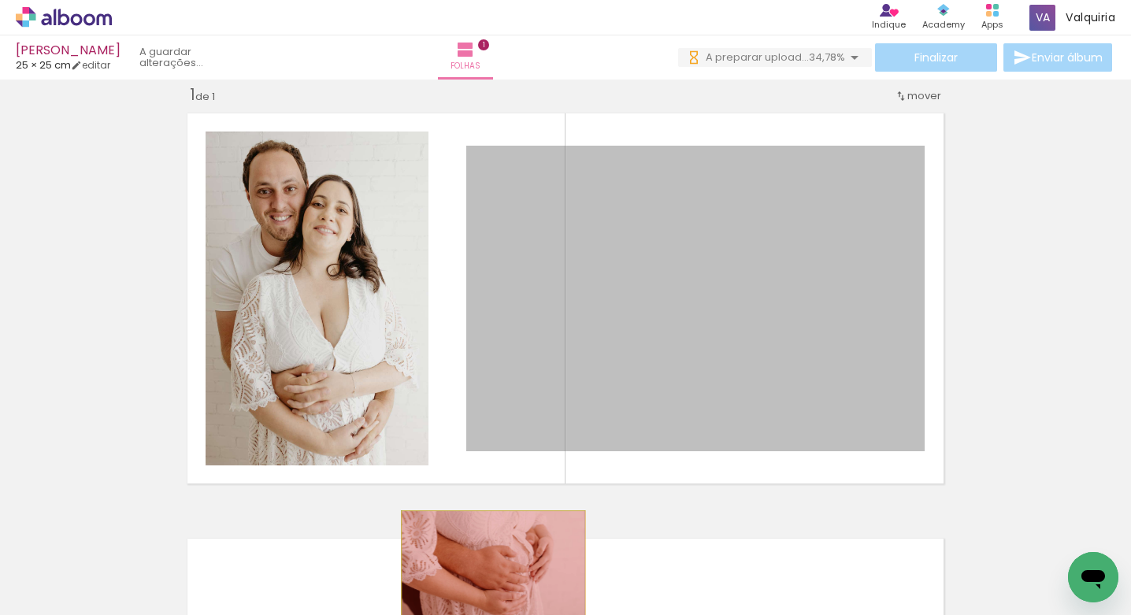
drag, startPoint x: 606, startPoint y: 346, endPoint x: 388, endPoint y: 381, distance: 221.0
click at [488, 572] on quentale-workspace at bounding box center [565, 307] width 1131 height 615
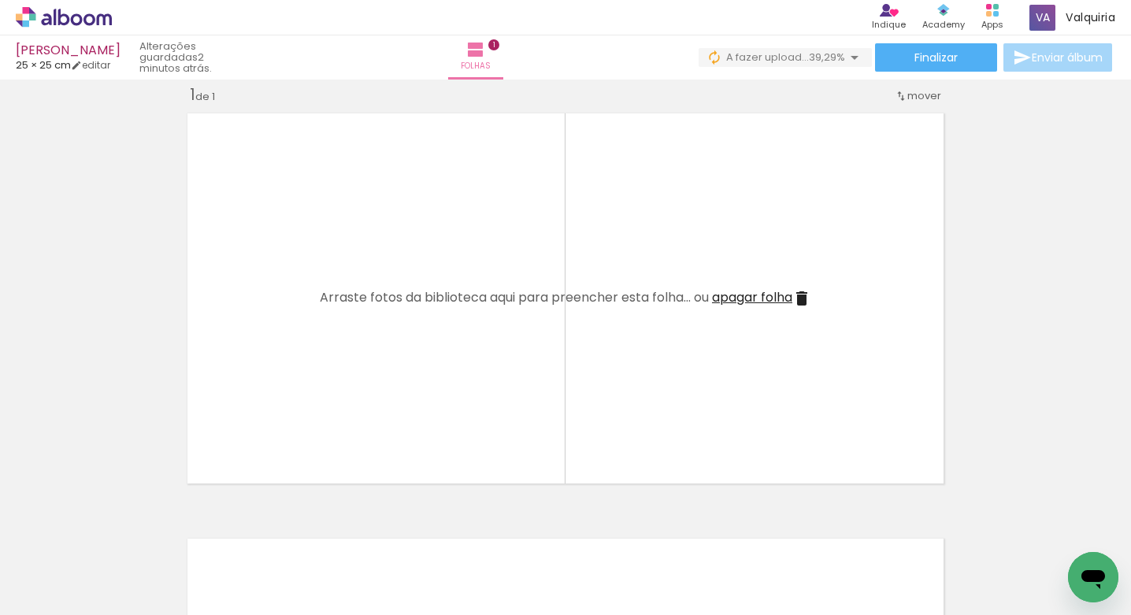
drag, startPoint x: 173, startPoint y: 566, endPoint x: 287, endPoint y: 483, distance: 141.0
click at [386, 425] on quentale-workspace at bounding box center [565, 307] width 1131 height 615
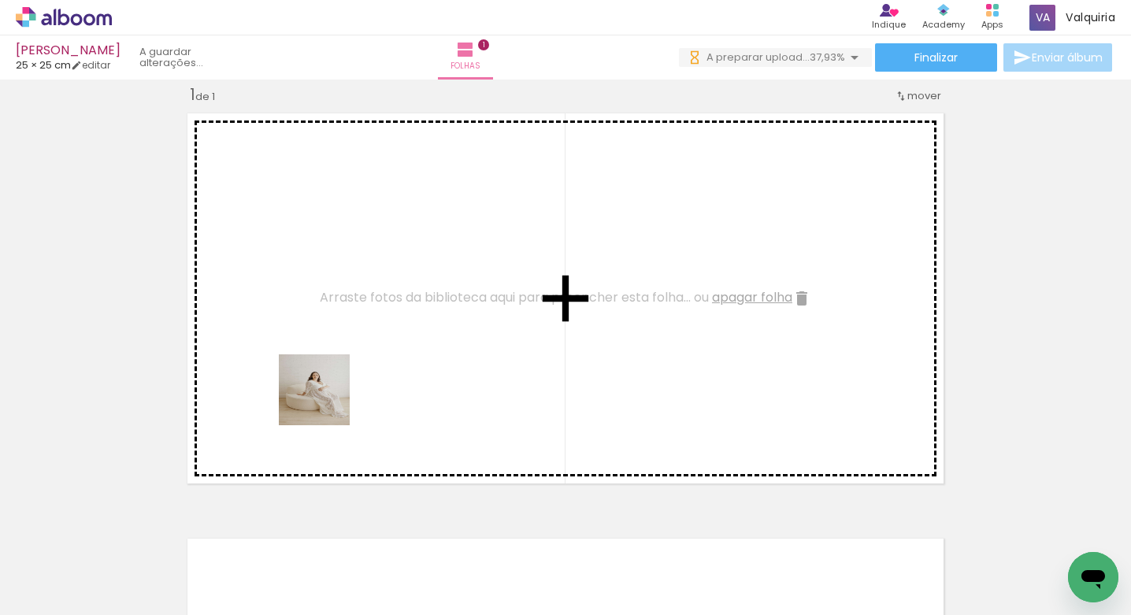
drag, startPoint x: 326, startPoint y: 402, endPoint x: 319, endPoint y: 428, distance: 27.7
click at [326, 402] on quentale-workspace at bounding box center [565, 307] width 1131 height 615
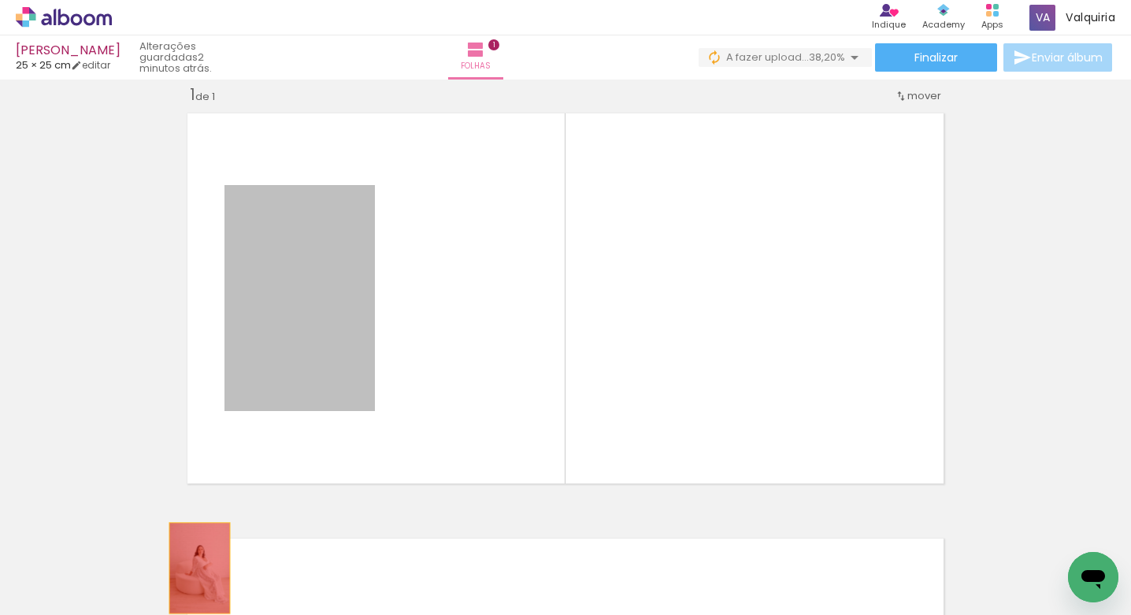
drag, startPoint x: 284, startPoint y: 316, endPoint x: 202, endPoint y: 564, distance: 261.3
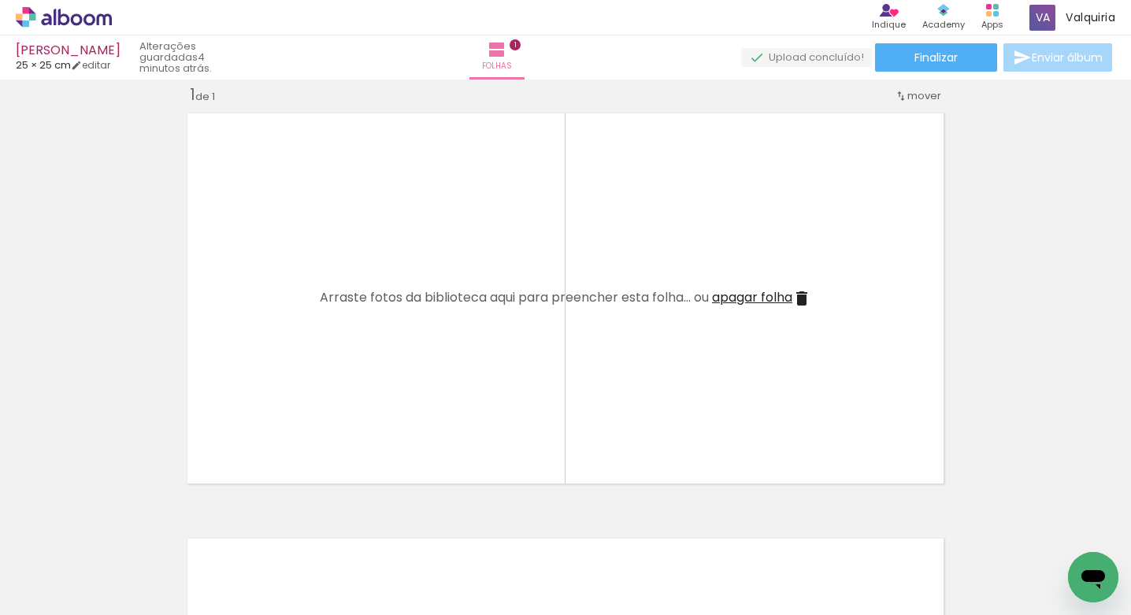
click at [94, 19] on icon at bounding box center [89, 19] width 12 height 12
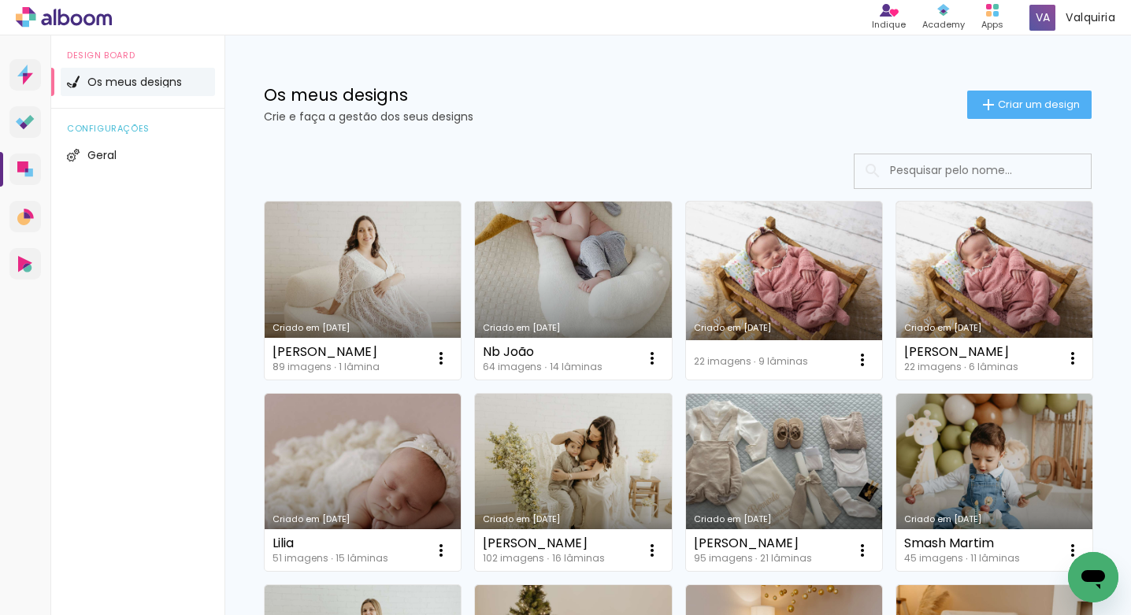
click at [603, 317] on link "Criado em [DATE]" at bounding box center [573, 291] width 196 height 178
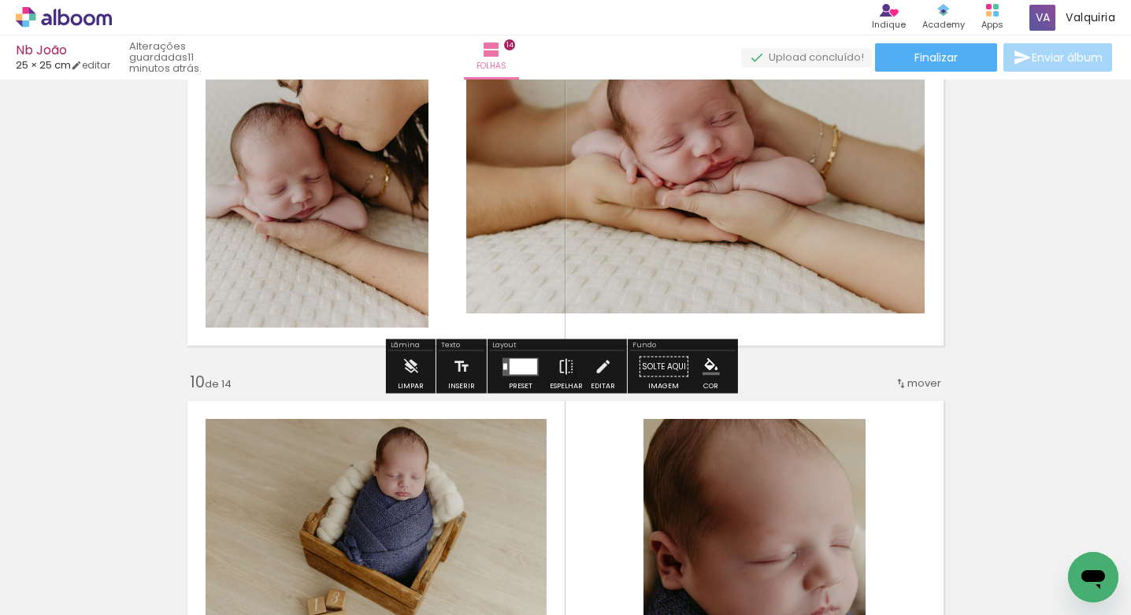
scroll to position [3581, 0]
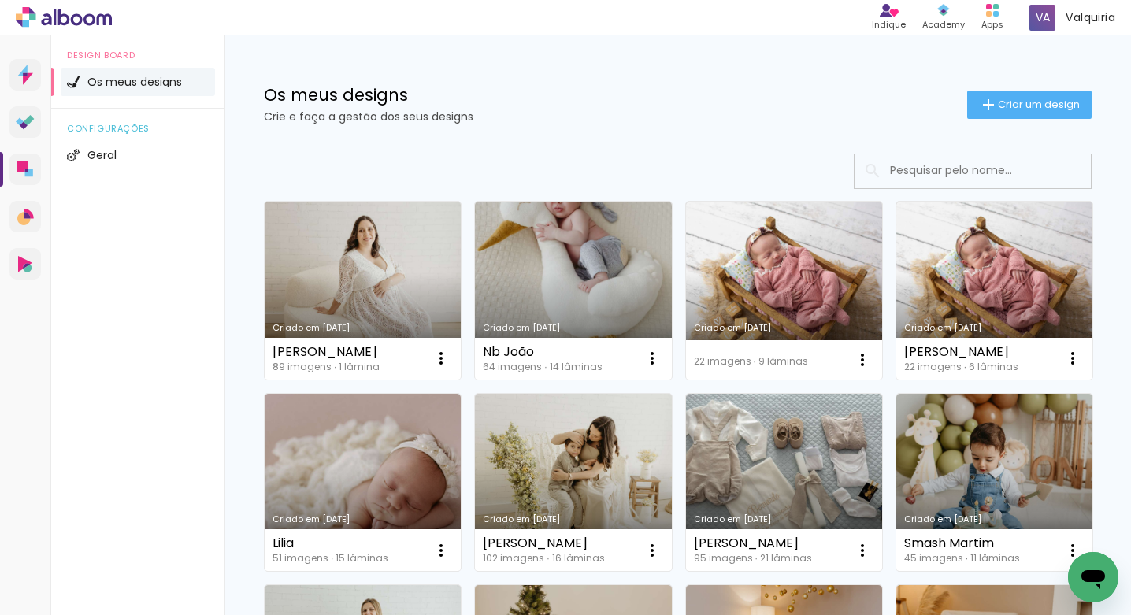
click at [373, 298] on link "Criado em [DATE]" at bounding box center [363, 291] width 196 height 178
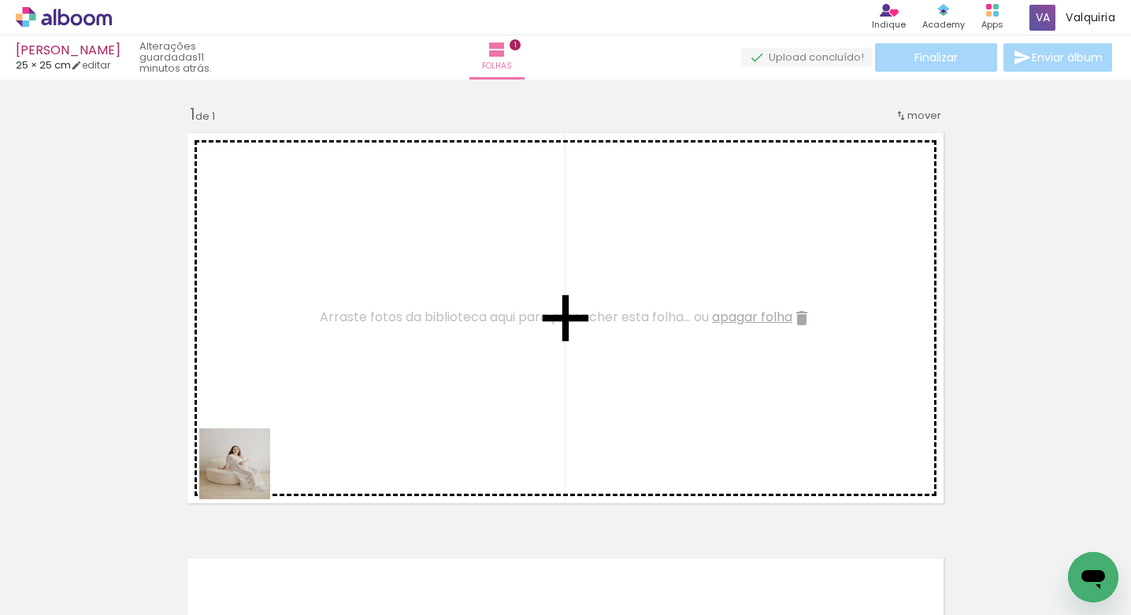
drag, startPoint x: 165, startPoint y: 562, endPoint x: 222, endPoint y: 551, distance: 58.5
click at [341, 397] on quentale-workspace at bounding box center [565, 307] width 1131 height 615
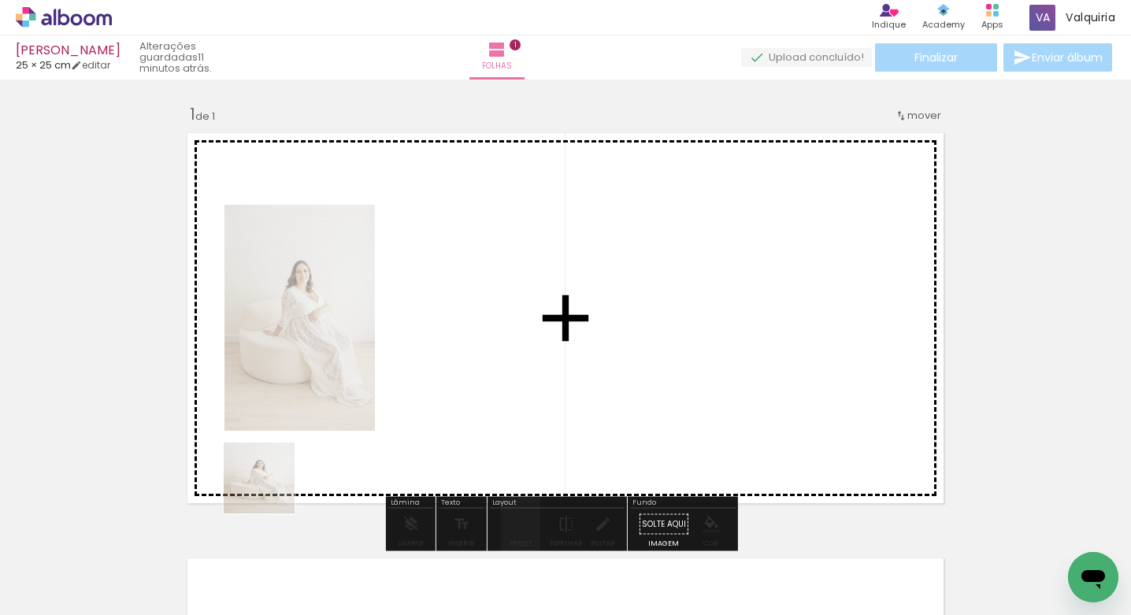
drag, startPoint x: 207, startPoint y: 535, endPoint x: 278, endPoint y: 509, distance: 75.5
click at [375, 437] on quentale-workspace at bounding box center [565, 307] width 1131 height 615
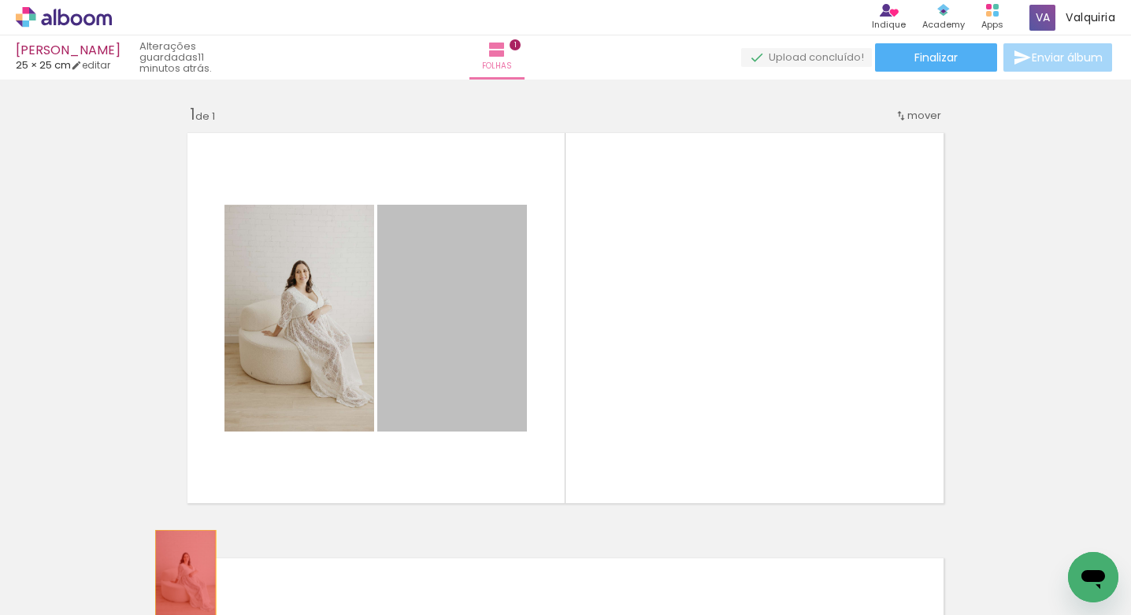
drag, startPoint x: 413, startPoint y: 354, endPoint x: 164, endPoint y: 589, distance: 342.7
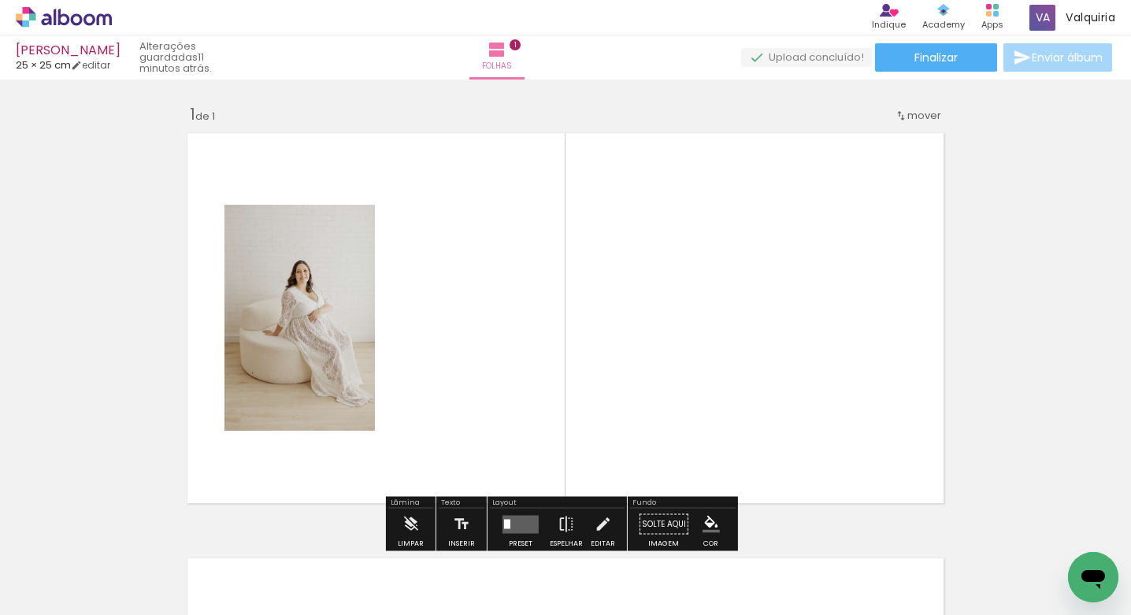
click at [74, 561] on input "Todas as fotos" at bounding box center [44, 567] width 60 height 13
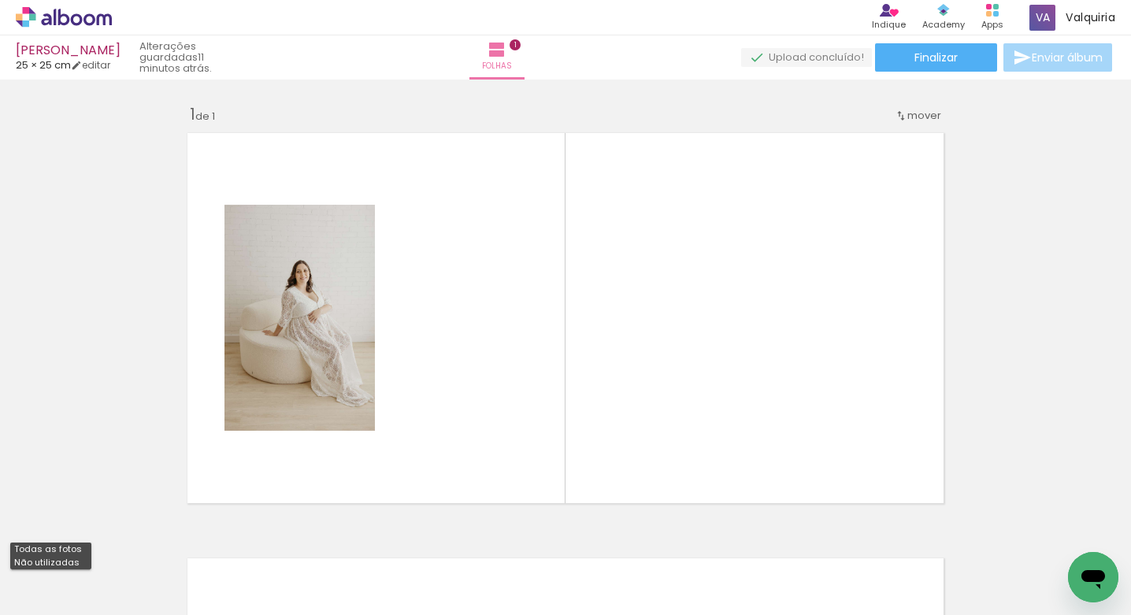
click at [0, 0] on slot "Não utilizadas" at bounding box center [0, 0] width 0 height 0
type input "Não utilizadas"
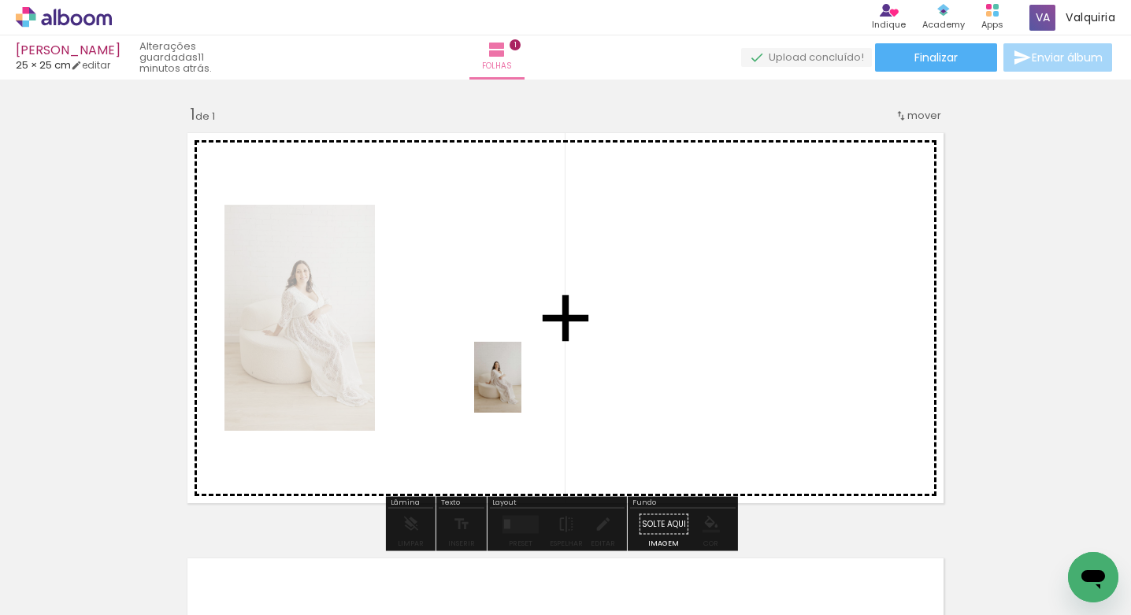
drag, startPoint x: 170, startPoint y: 566, endPoint x: 279, endPoint y: 521, distance: 117.9
click at [520, 391] on quentale-workspace at bounding box center [565, 307] width 1131 height 615
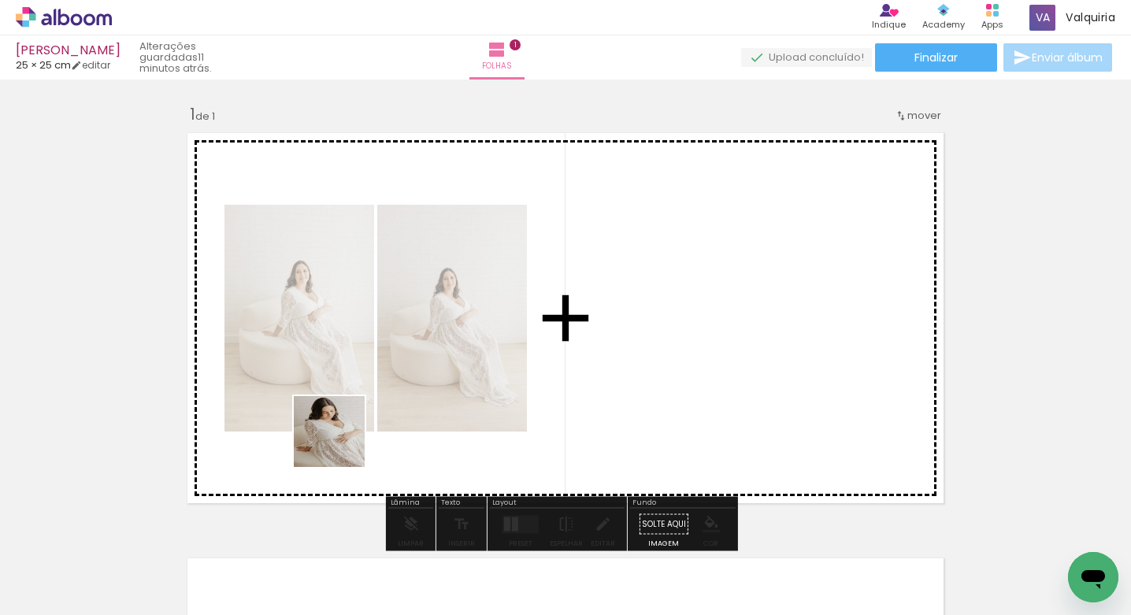
drag, startPoint x: 176, startPoint y: 573, endPoint x: 219, endPoint y: 551, distance: 48.3
click at [341, 443] on quentale-workspace at bounding box center [565, 307] width 1131 height 615
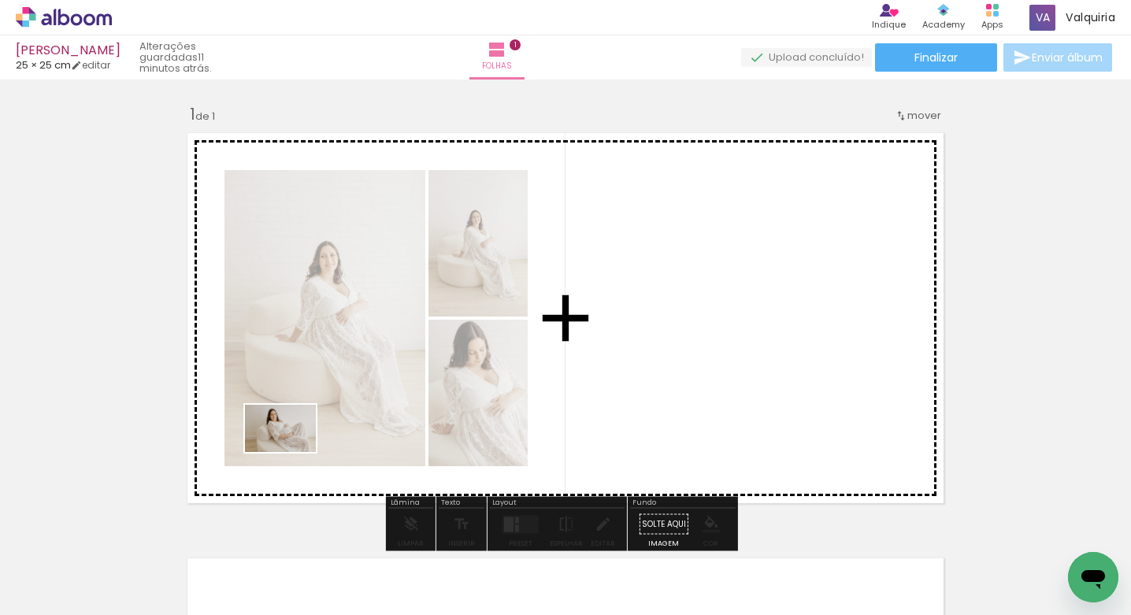
drag, startPoint x: 174, startPoint y: 569, endPoint x: 276, endPoint y: 511, distance: 117.8
click at [292, 452] on quentale-workspace at bounding box center [565, 307] width 1131 height 615
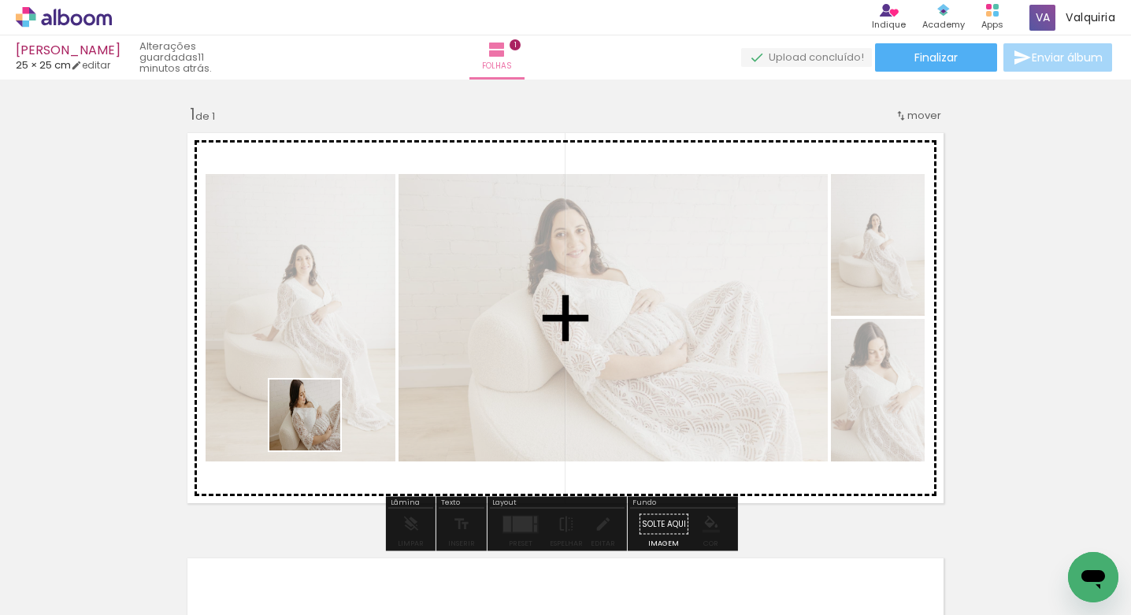
drag, startPoint x: 185, startPoint y: 559, endPoint x: 169, endPoint y: 570, distance: 19.2
click at [314, 427] on quentale-workspace at bounding box center [565, 307] width 1131 height 615
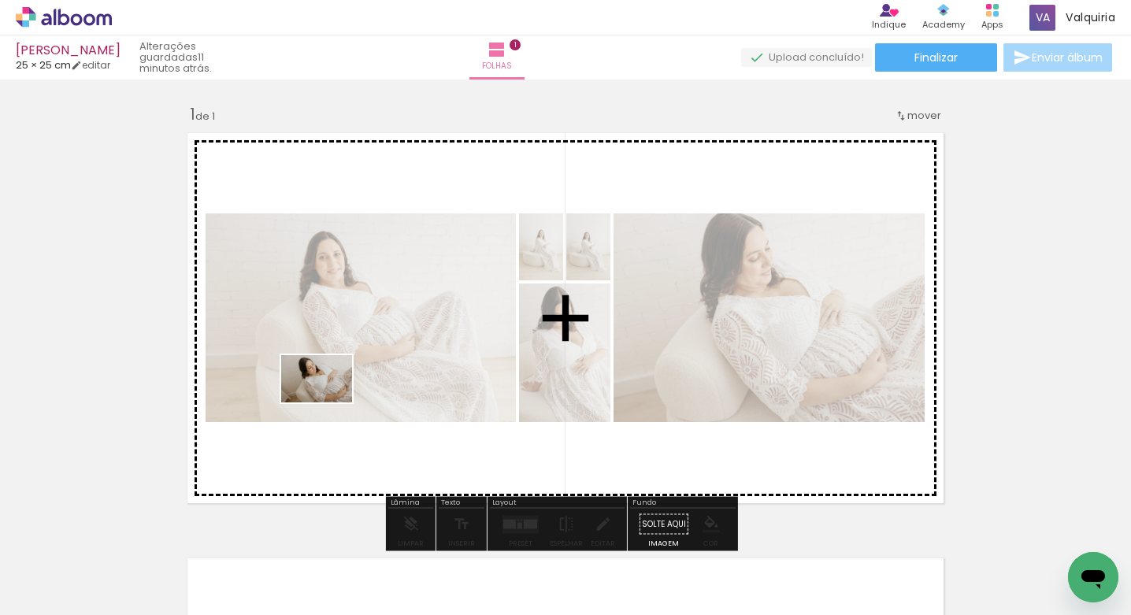
drag, startPoint x: 165, startPoint y: 574, endPoint x: 280, endPoint y: 474, distance: 152.4
click at [326, 403] on quentale-workspace at bounding box center [565, 307] width 1131 height 615
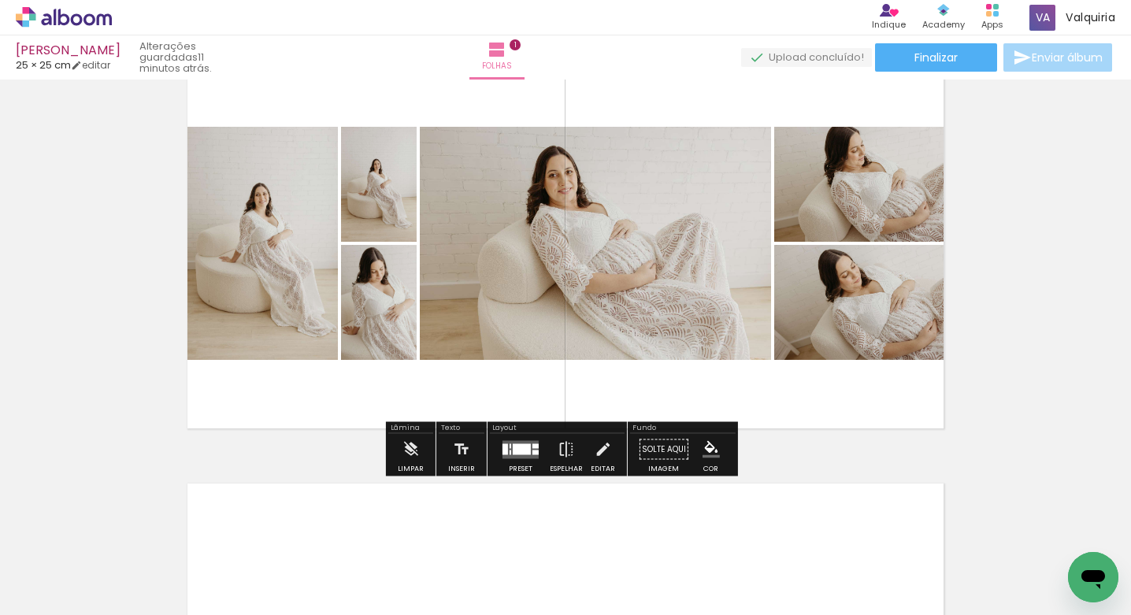
scroll to position [74, 0]
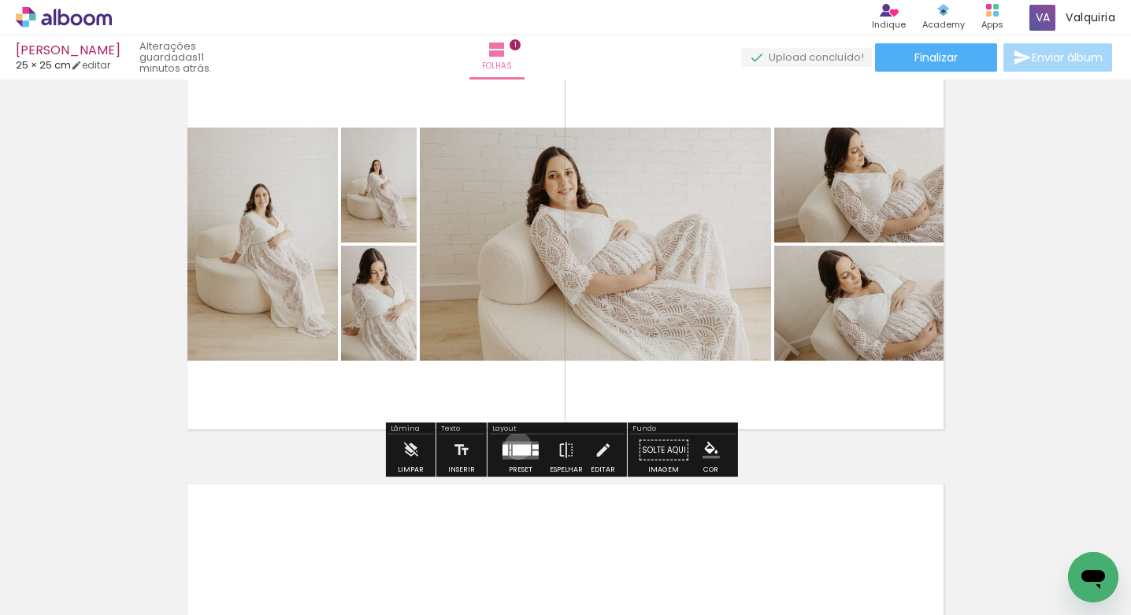
drag, startPoint x: 514, startPoint y: 446, endPoint x: 1029, endPoint y: 320, distance: 529.5
click at [513, 447] on div at bounding box center [522, 449] width 18 height 11
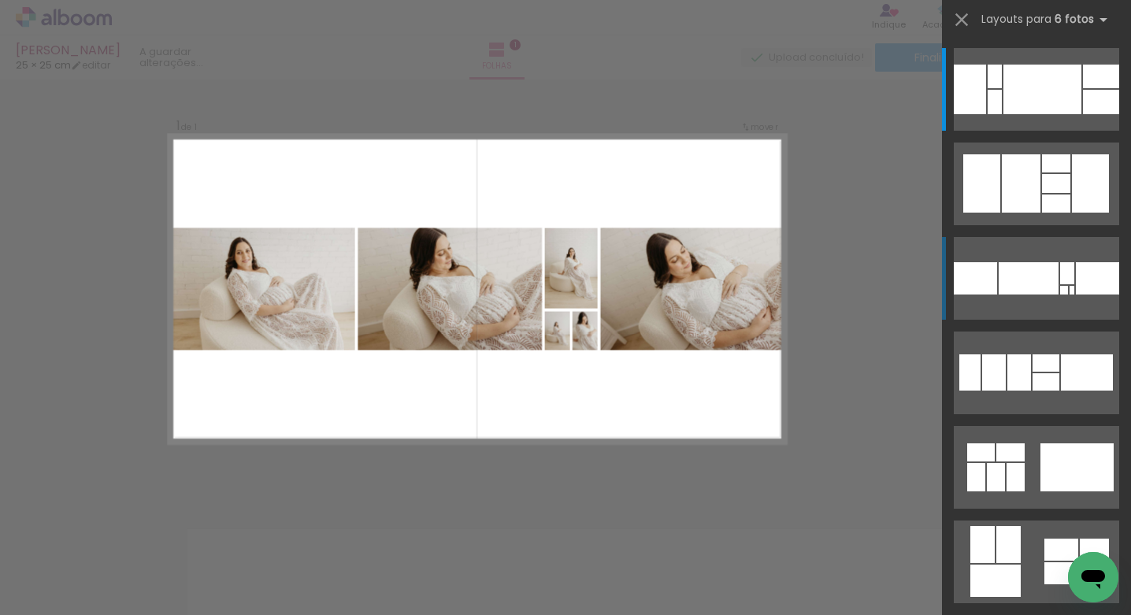
scroll to position [20, 0]
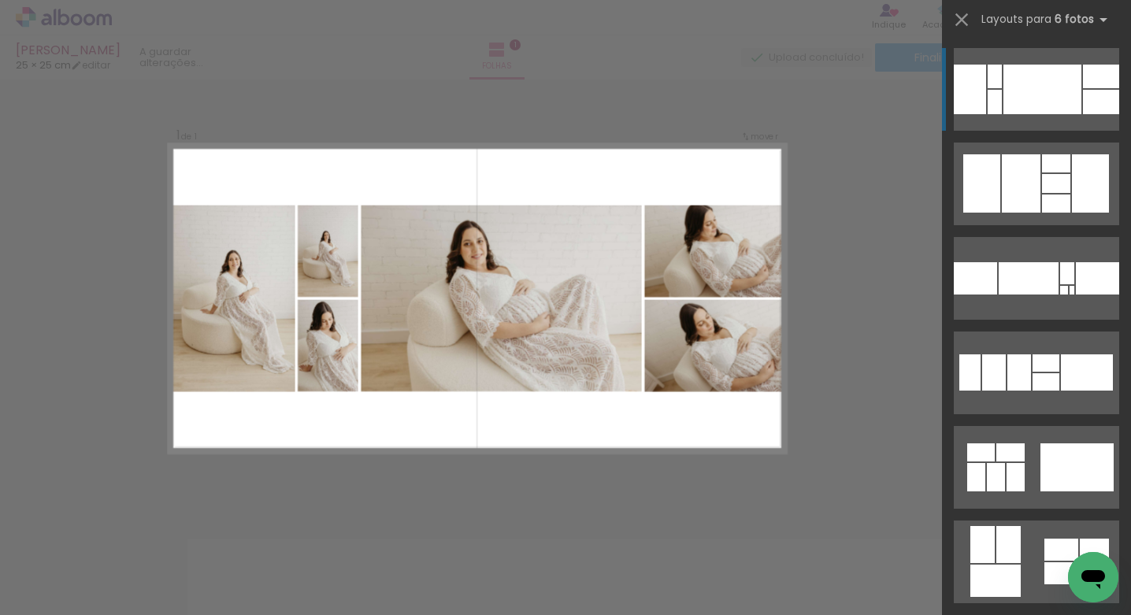
drag, startPoint x: 1031, startPoint y: 102, endPoint x: 1015, endPoint y: 132, distance: 34.5
click at [1030, 103] on div at bounding box center [1042, 90] width 78 height 50
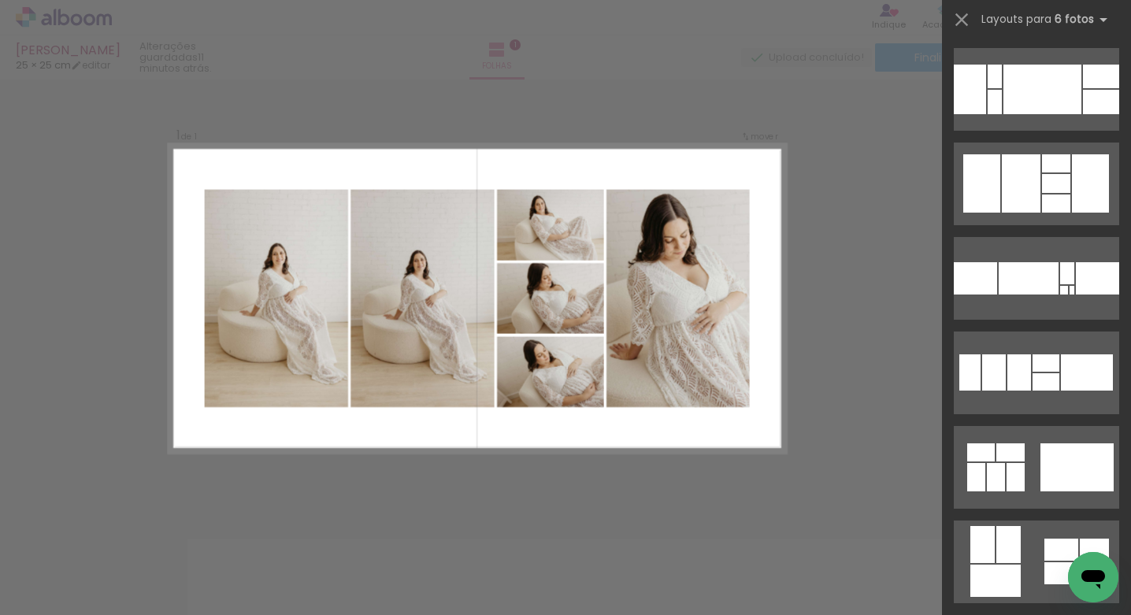
click at [749, 418] on quentale-layouter at bounding box center [478, 298] width 618 height 309
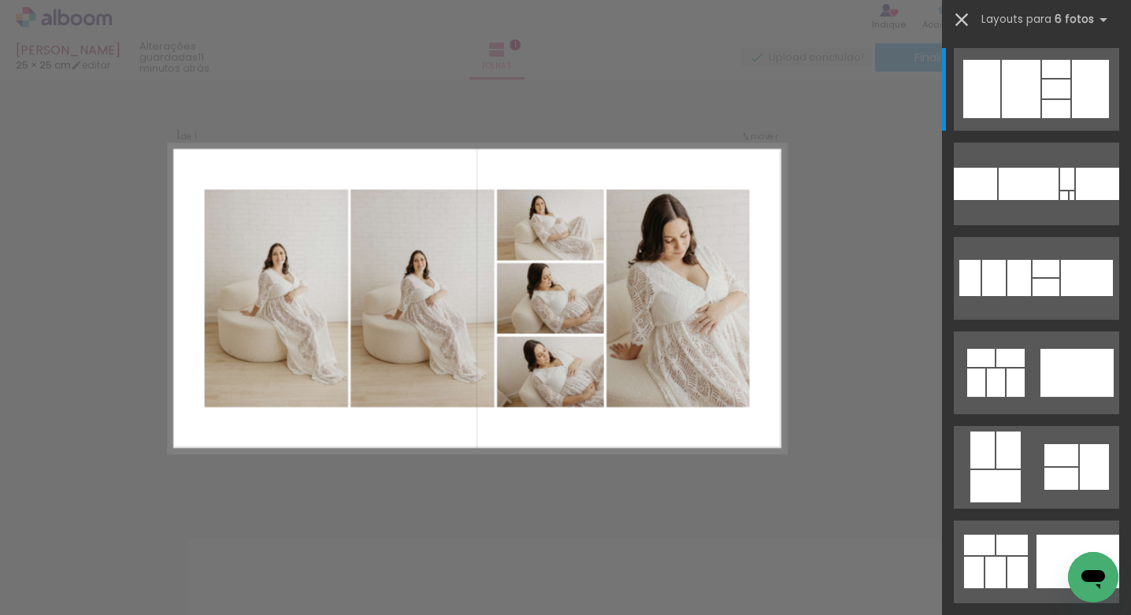
click at [956, 13] on iron-icon at bounding box center [962, 20] width 22 height 22
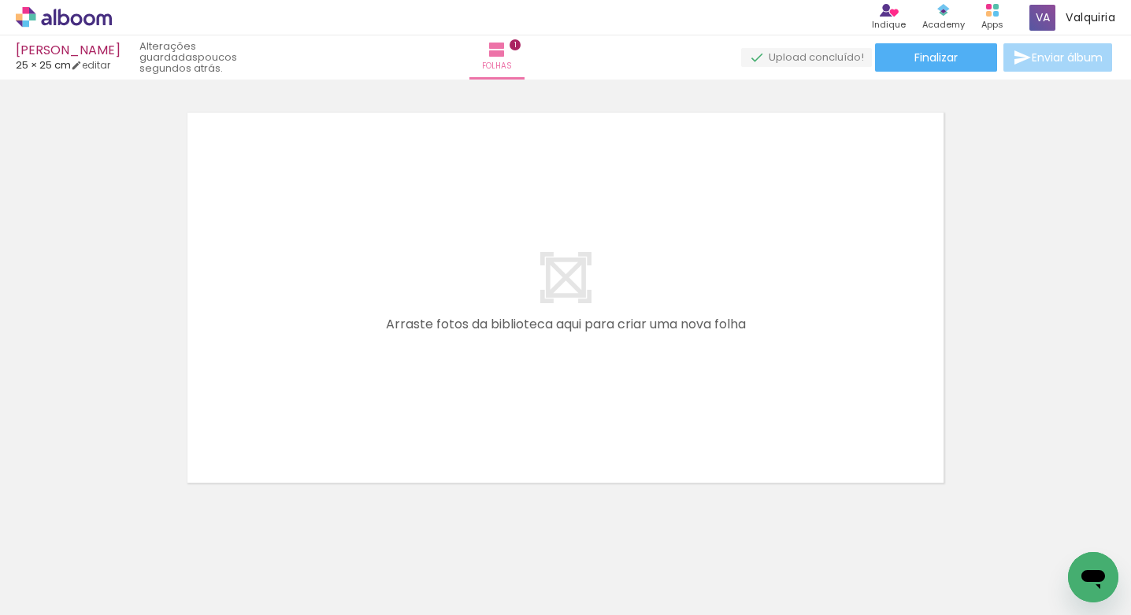
scroll to position [448, 0]
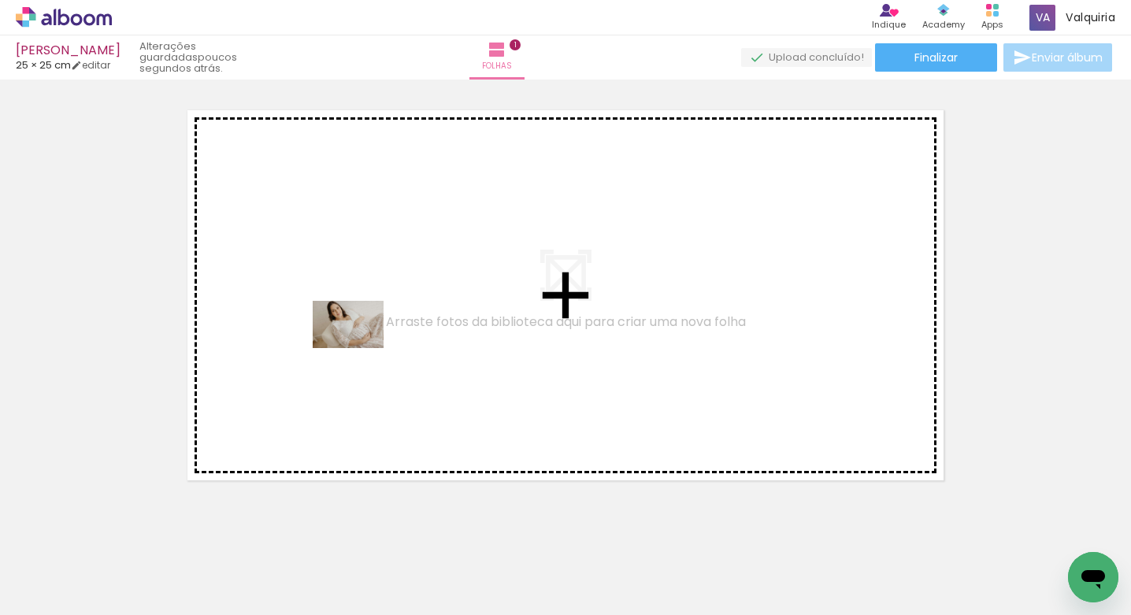
click at [360, 348] on quentale-workspace at bounding box center [565, 307] width 1131 height 615
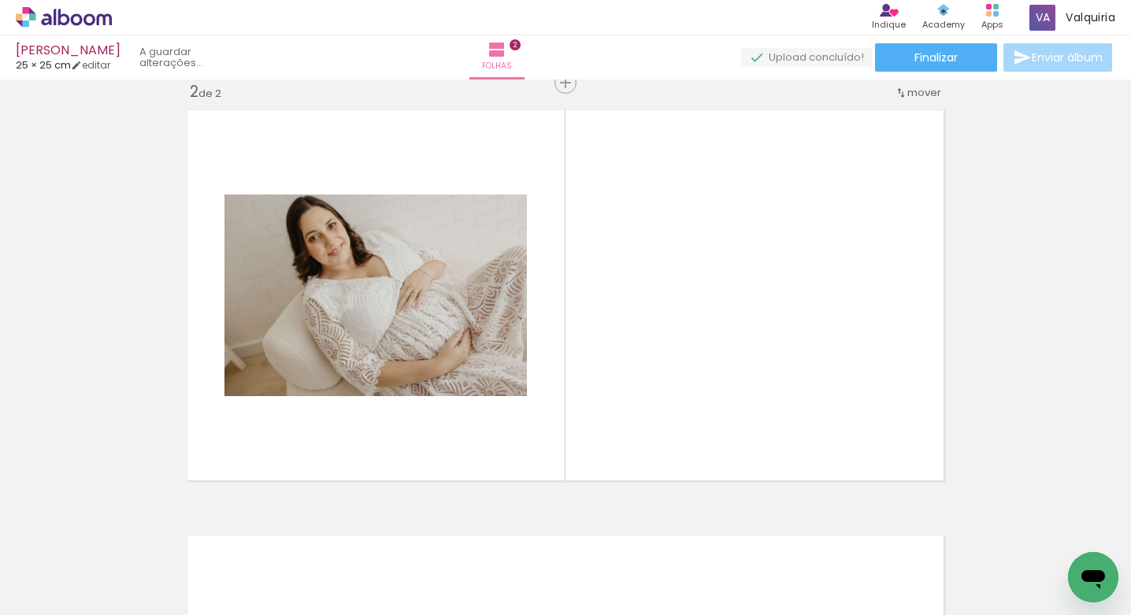
scroll to position [445, 0]
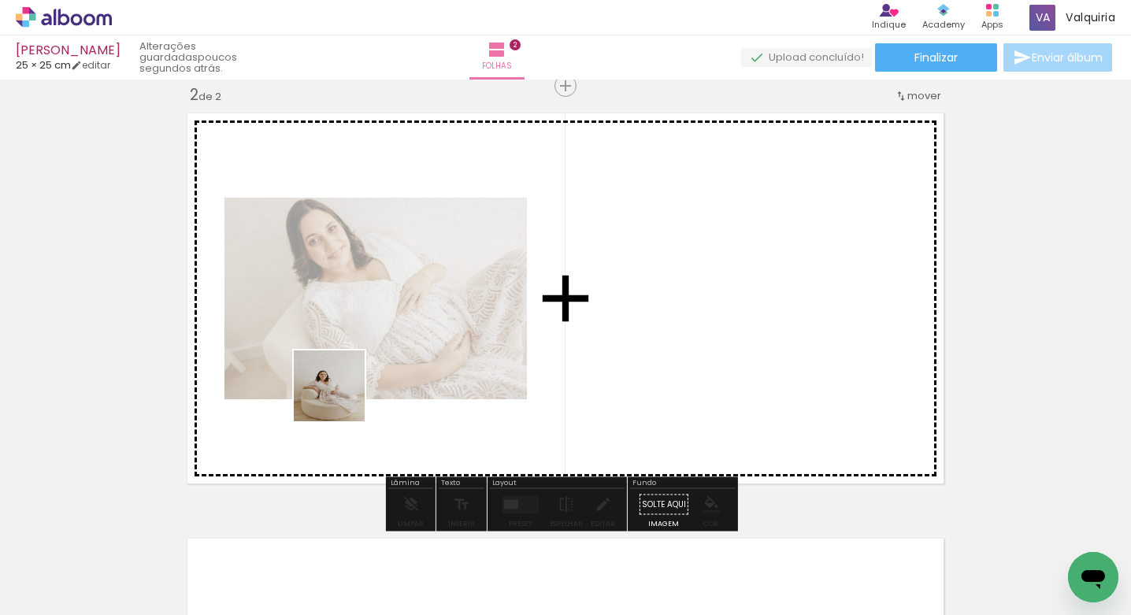
drag, startPoint x: 165, startPoint y: 565, endPoint x: 173, endPoint y: 539, distance: 27.2
click at [339, 399] on quentale-workspace at bounding box center [565, 307] width 1131 height 615
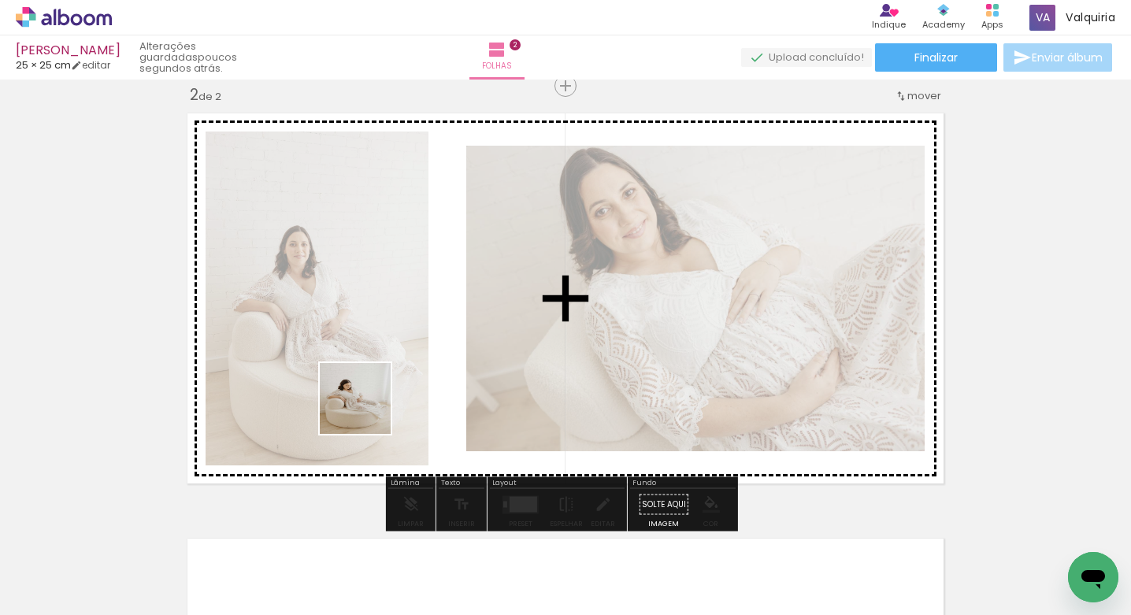
drag, startPoint x: 156, startPoint y: 567, endPoint x: 353, endPoint y: 432, distance: 239.0
click at [373, 406] on quentale-workspace at bounding box center [565, 307] width 1131 height 615
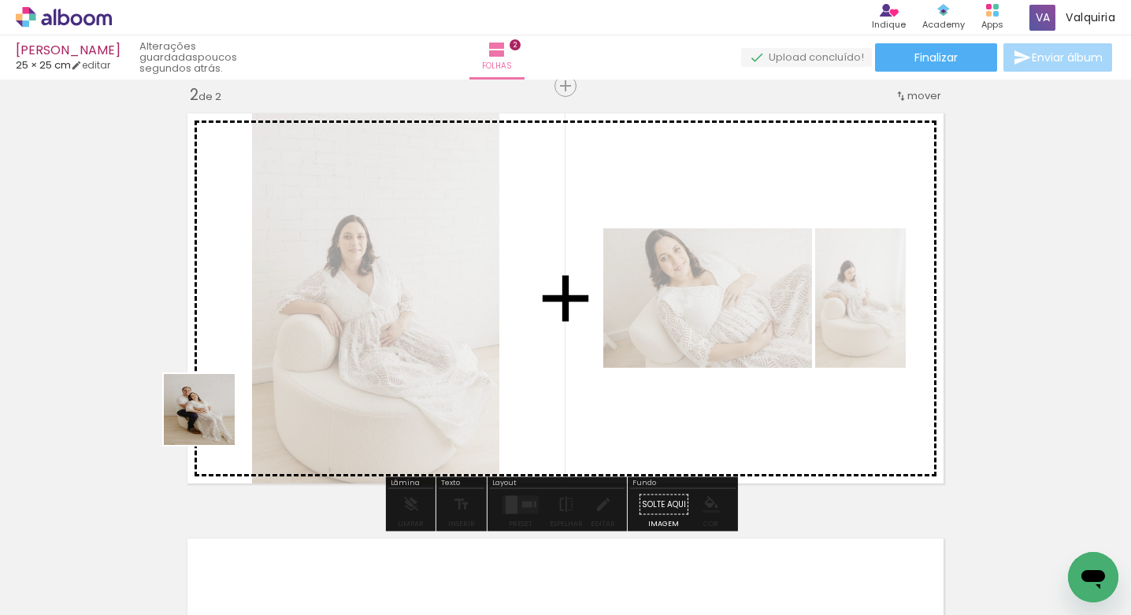
drag, startPoint x: 165, startPoint y: 566, endPoint x: 247, endPoint y: 405, distance: 180.4
click at [237, 360] on quentale-workspace at bounding box center [565, 307] width 1131 height 615
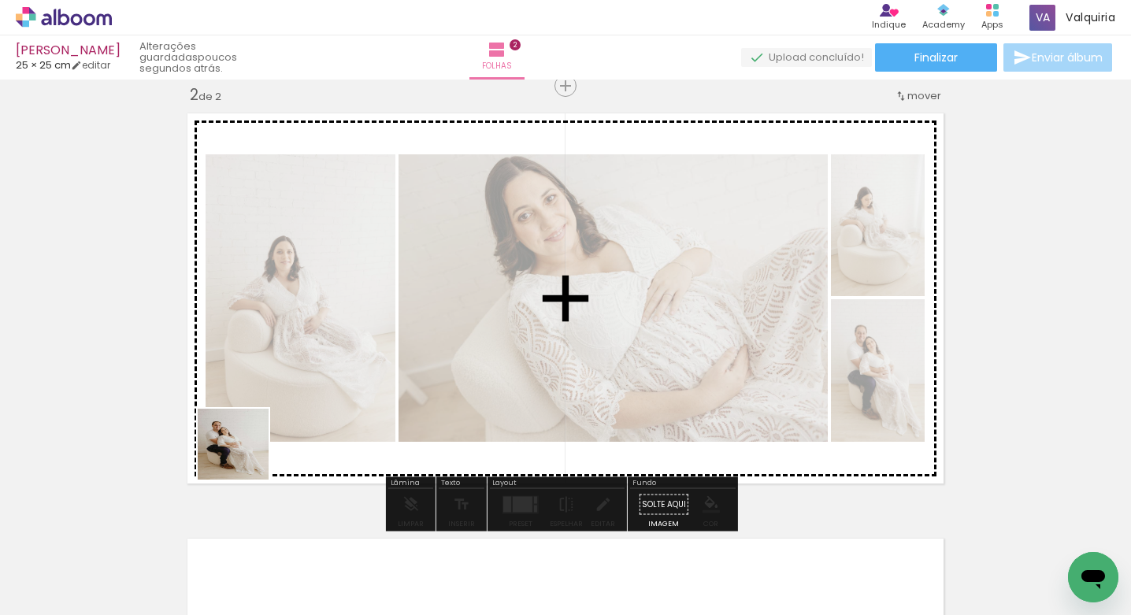
drag, startPoint x: 203, startPoint y: 521, endPoint x: 259, endPoint y: 450, distance: 90.3
click at [279, 414] on quentale-workspace at bounding box center [565, 307] width 1131 height 615
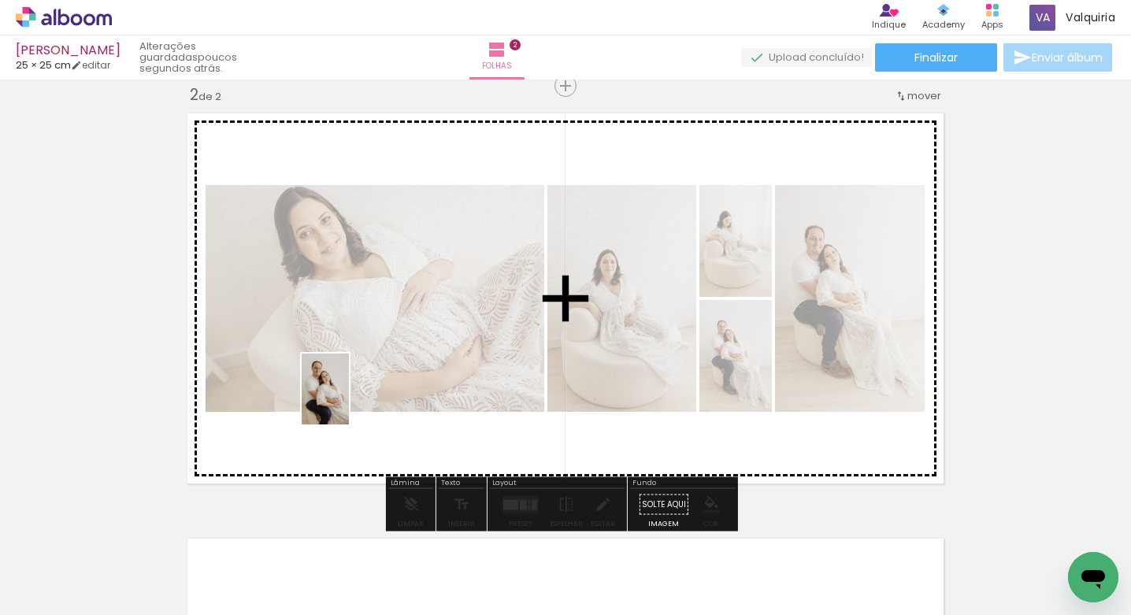
drag, startPoint x: 177, startPoint y: 563, endPoint x: 332, endPoint y: 426, distance: 207.0
click at [349, 401] on quentale-workspace at bounding box center [565, 307] width 1131 height 615
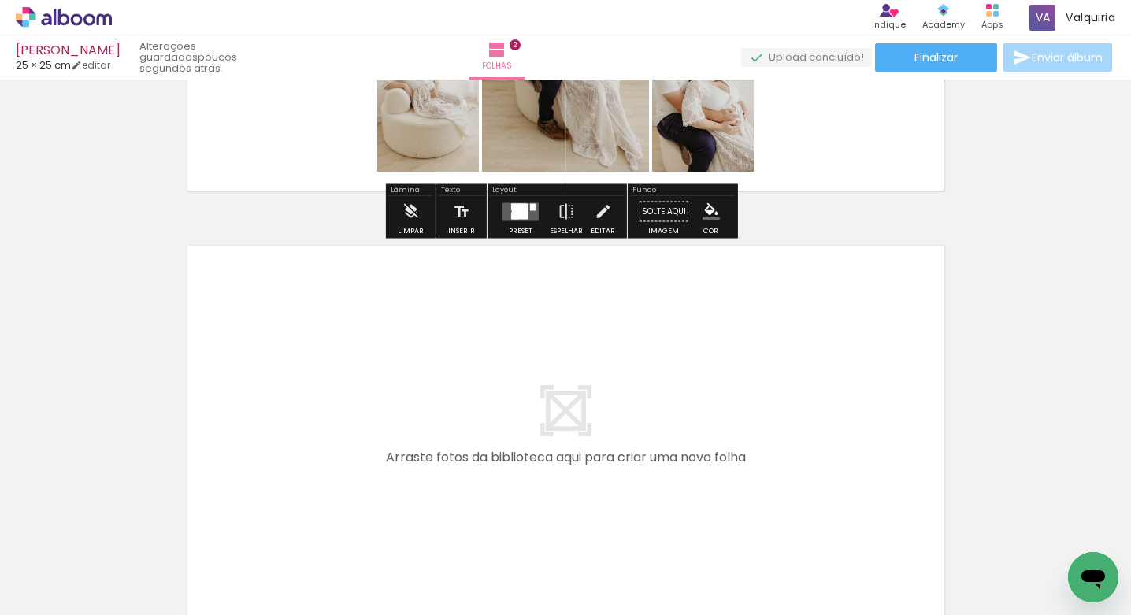
scroll to position [754, 0]
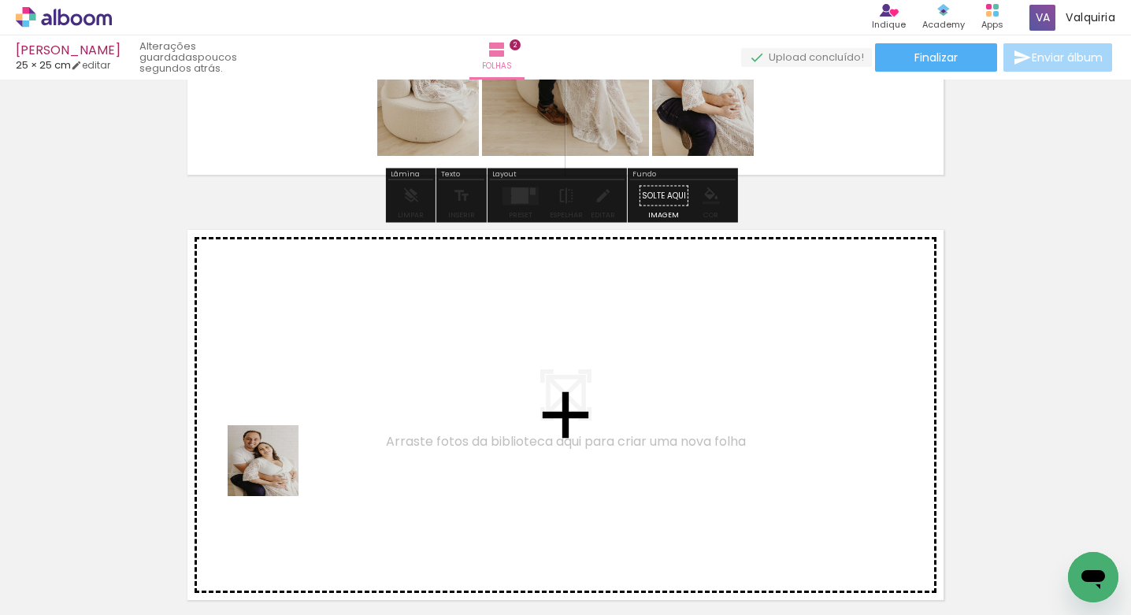
drag, startPoint x: 175, startPoint y: 561, endPoint x: 188, endPoint y: 532, distance: 31.4
click at [350, 425] on quentale-workspace at bounding box center [565, 307] width 1131 height 615
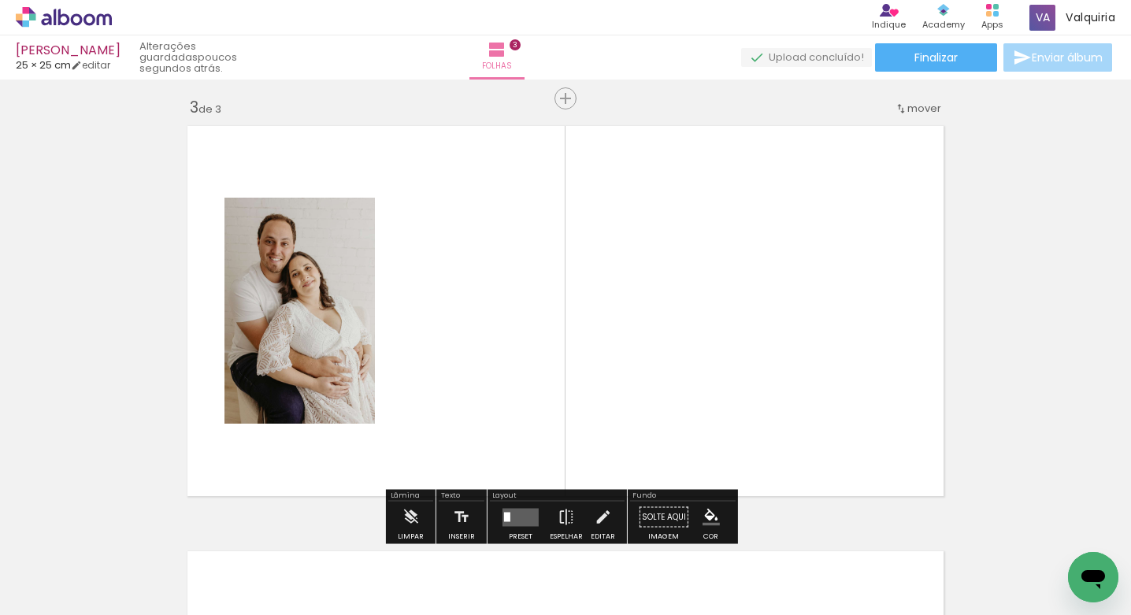
scroll to position [870, 0]
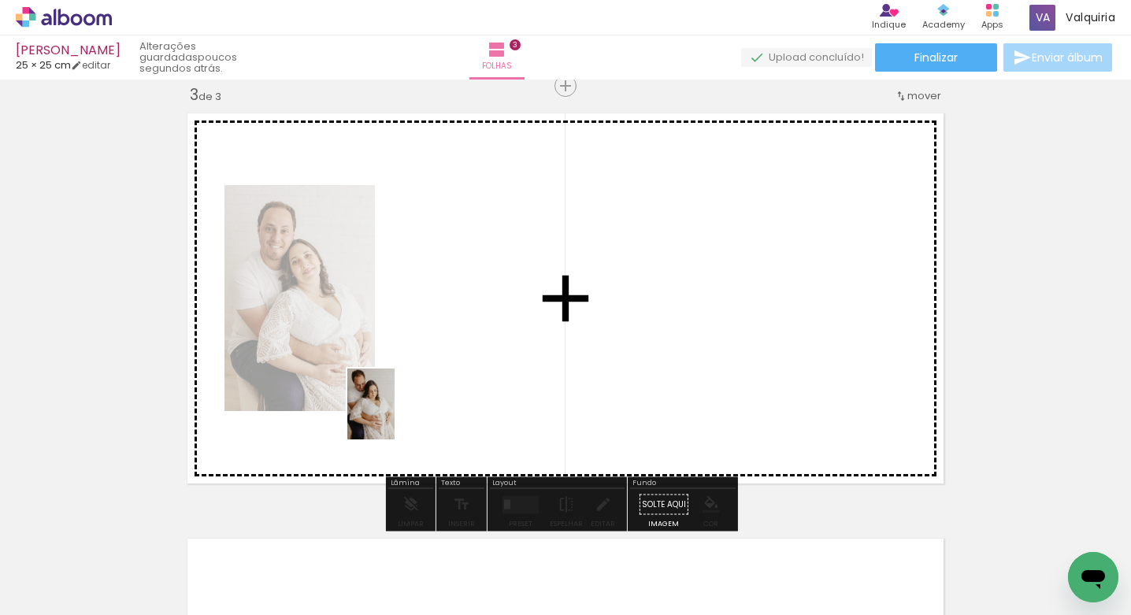
drag, startPoint x: 247, startPoint y: 506, endPoint x: 205, endPoint y: 509, distance: 41.8
click at [395, 416] on quentale-workspace at bounding box center [565, 307] width 1131 height 615
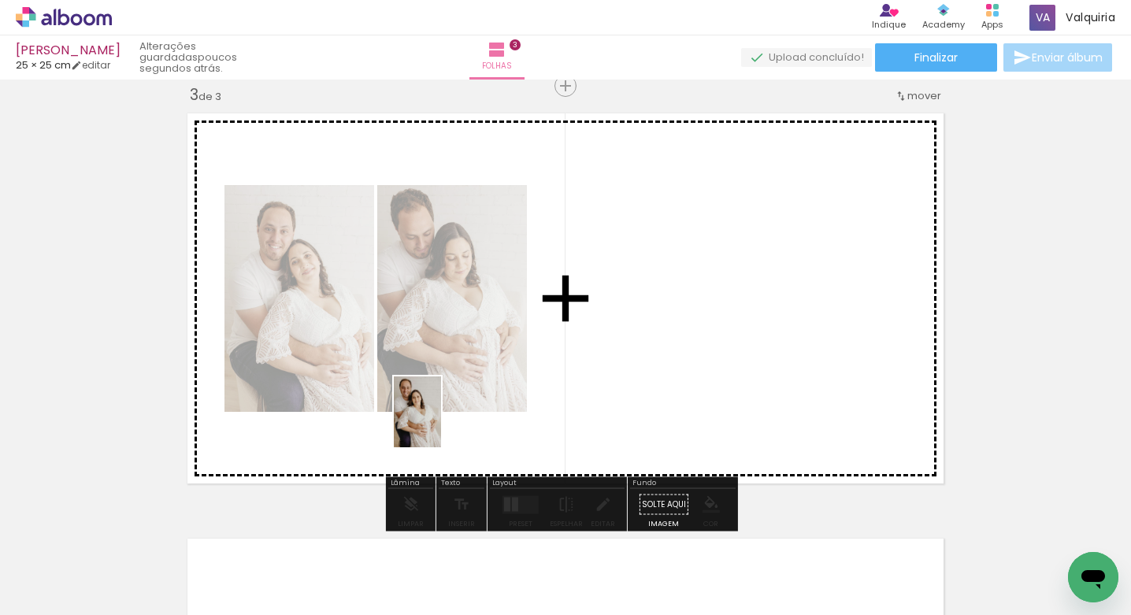
drag, startPoint x: 174, startPoint y: 551, endPoint x: 298, endPoint y: 484, distance: 140.2
click at [438, 424] on quentale-workspace at bounding box center [565, 307] width 1131 height 615
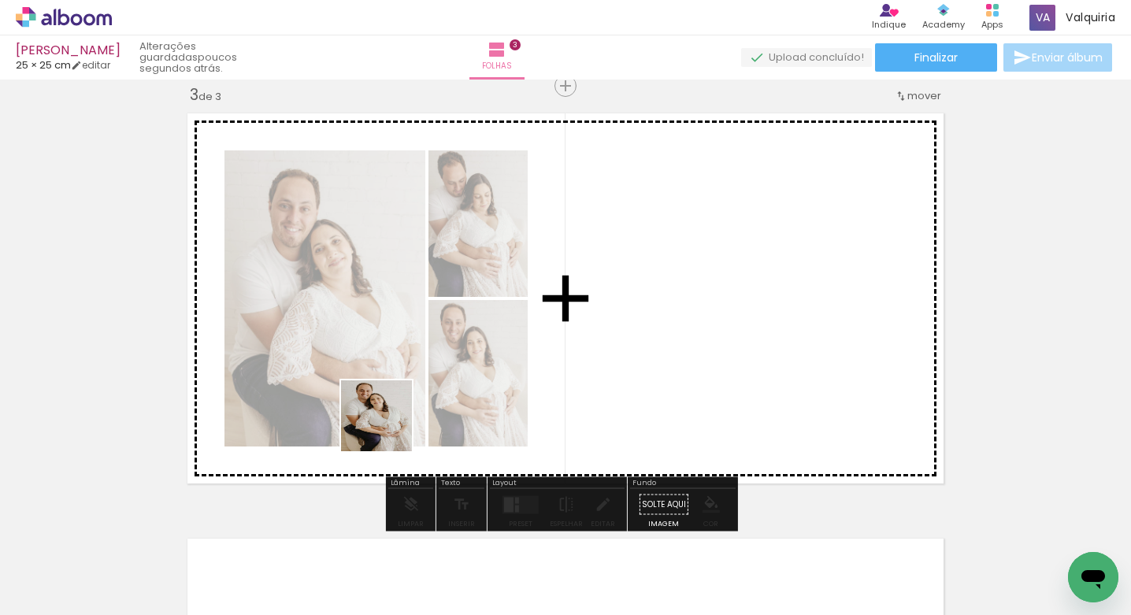
drag, startPoint x: 163, startPoint y: 569, endPoint x: 202, endPoint y: 527, distance: 58.0
click at [394, 427] on quentale-workspace at bounding box center [565, 307] width 1131 height 615
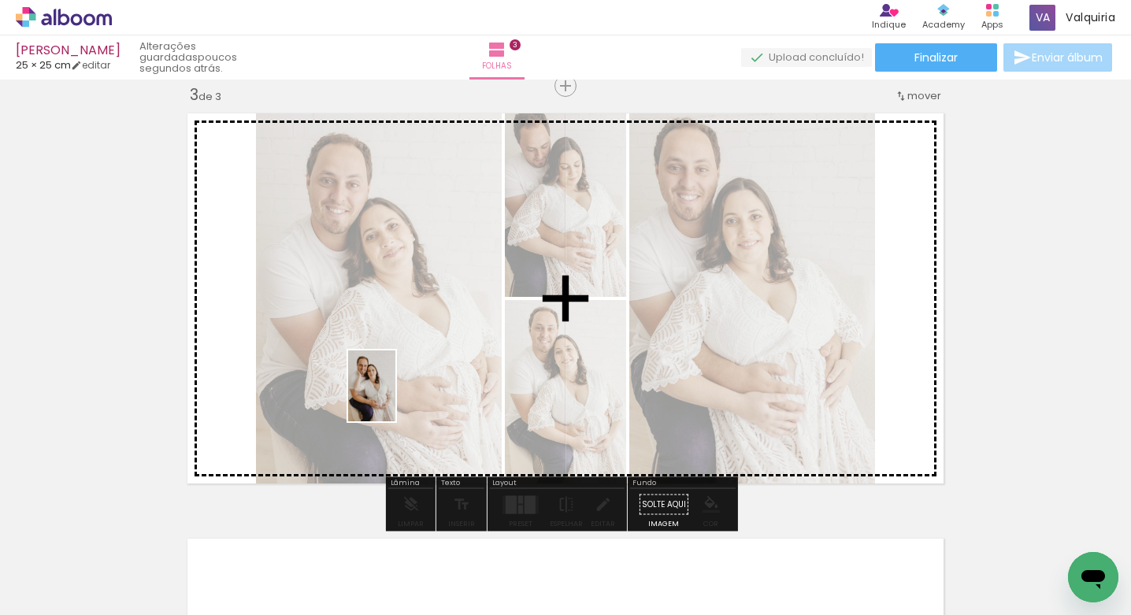
drag, startPoint x: 145, startPoint y: 575, endPoint x: 188, endPoint y: 532, distance: 60.7
click at [401, 397] on quentale-workspace at bounding box center [565, 307] width 1131 height 615
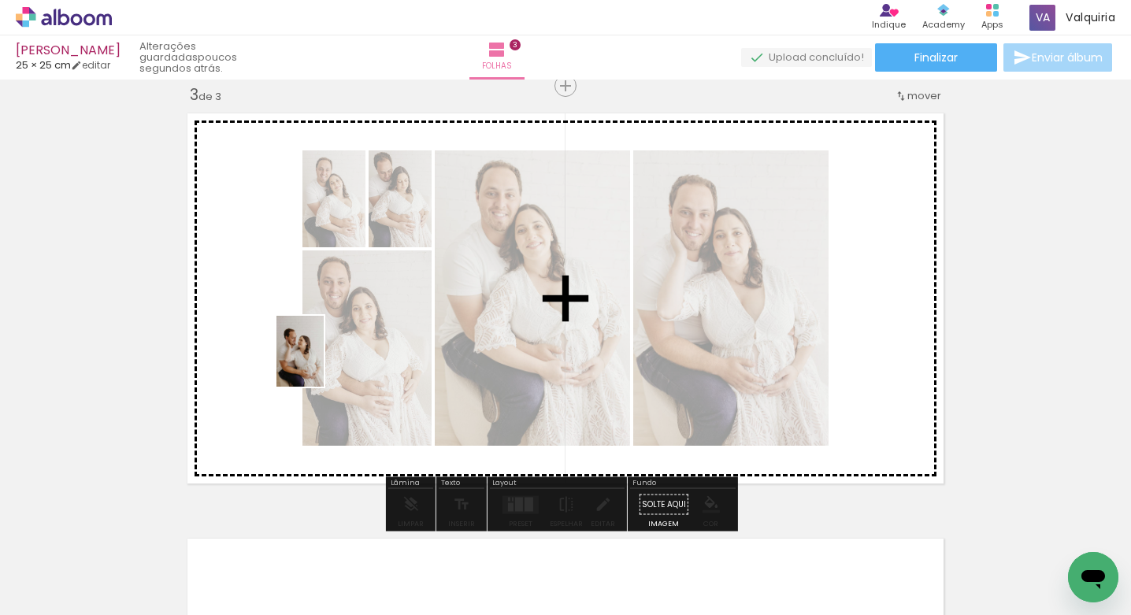
drag, startPoint x: 163, startPoint y: 567, endPoint x: 358, endPoint y: 473, distance: 216.3
click at [324, 363] on quentale-workspace at bounding box center [565, 307] width 1131 height 615
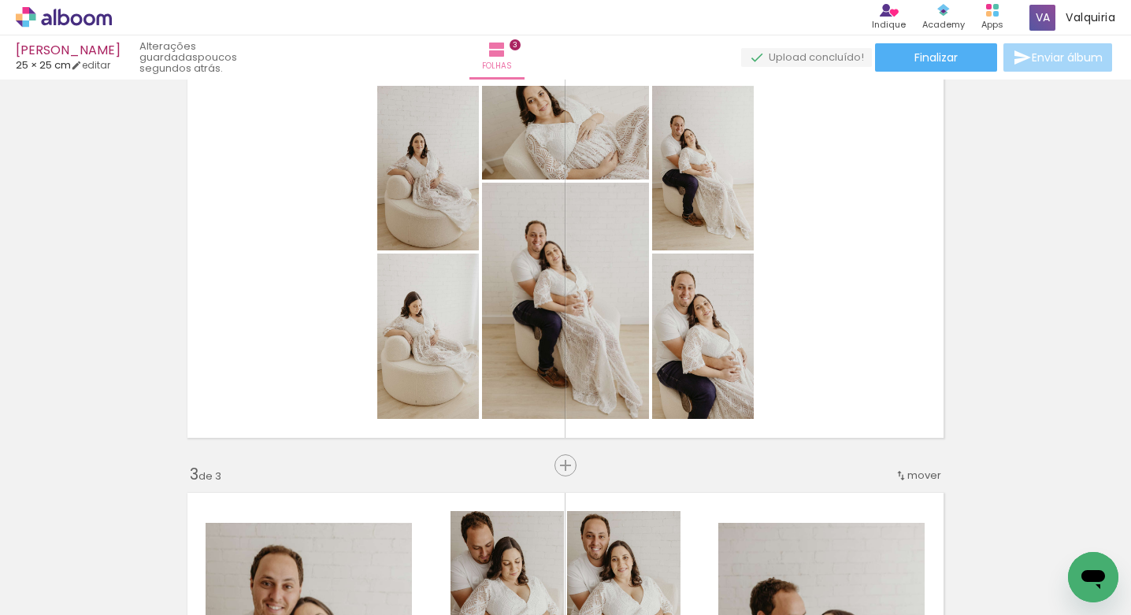
scroll to position [481, 0]
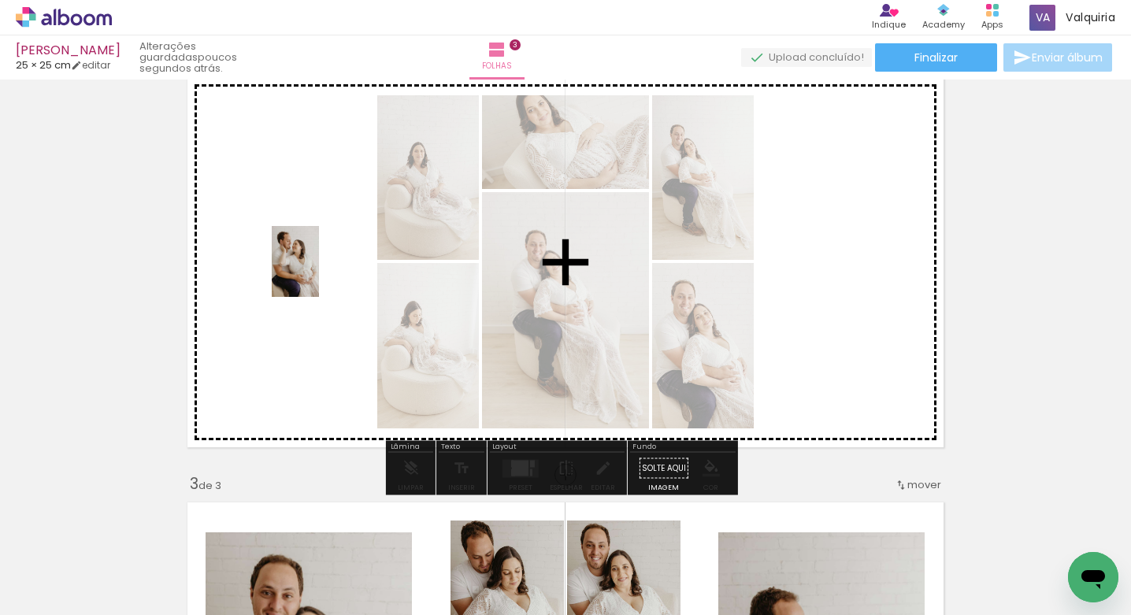
drag, startPoint x: 172, startPoint y: 562, endPoint x: 319, endPoint y: 373, distance: 238.5
click at [321, 272] on quentale-workspace at bounding box center [565, 307] width 1131 height 615
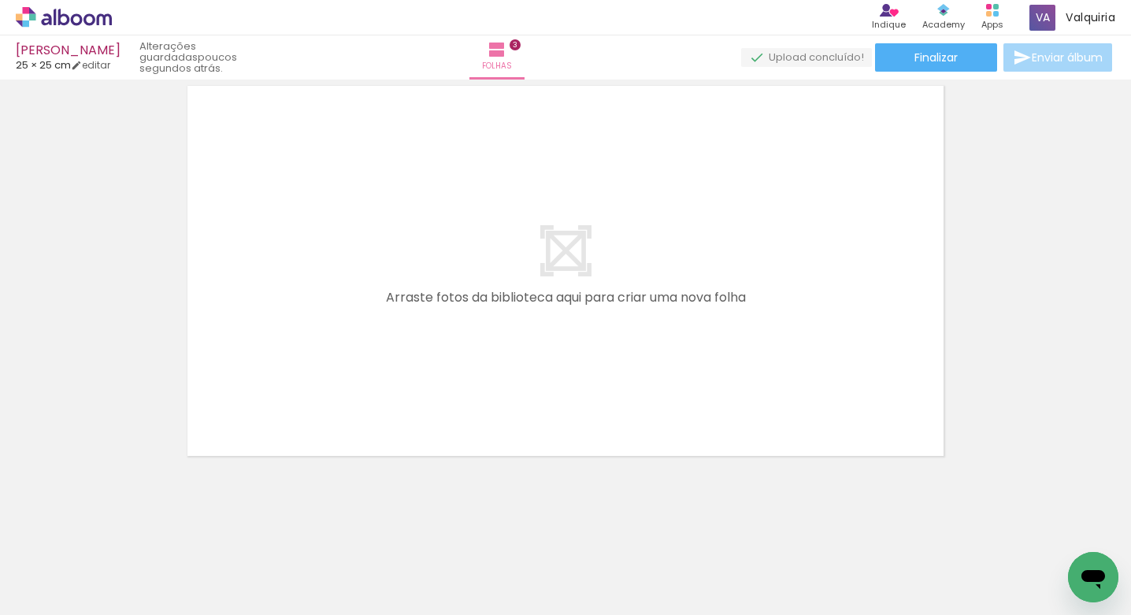
scroll to position [1326, 0]
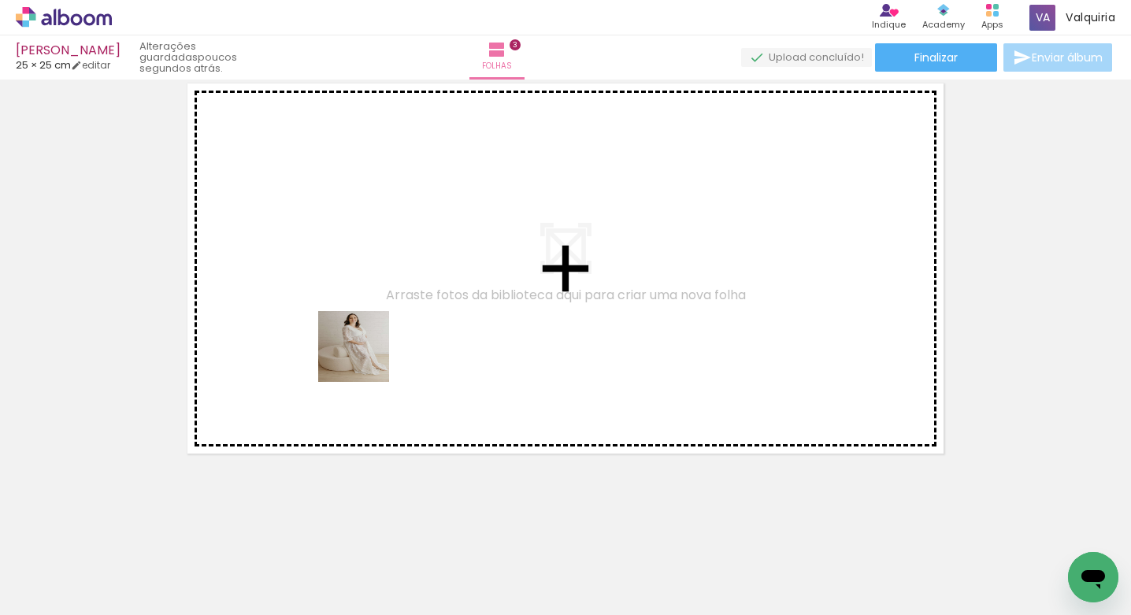
drag, startPoint x: 159, startPoint y: 569, endPoint x: 213, endPoint y: 532, distance: 65.1
click at [389, 343] on quentale-workspace at bounding box center [565, 307] width 1131 height 615
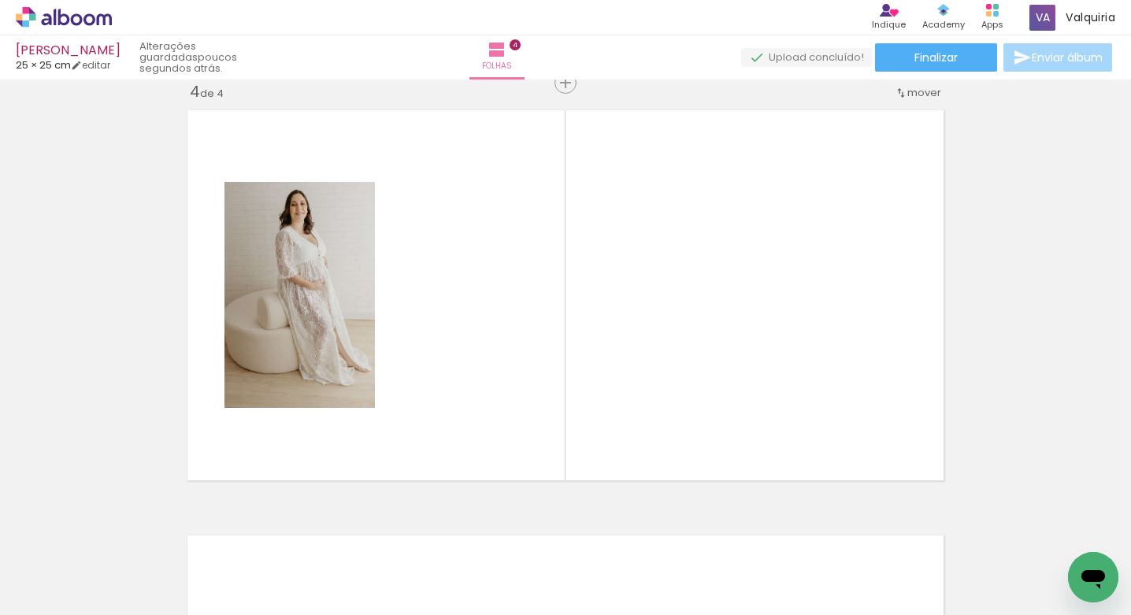
scroll to position [1296, 0]
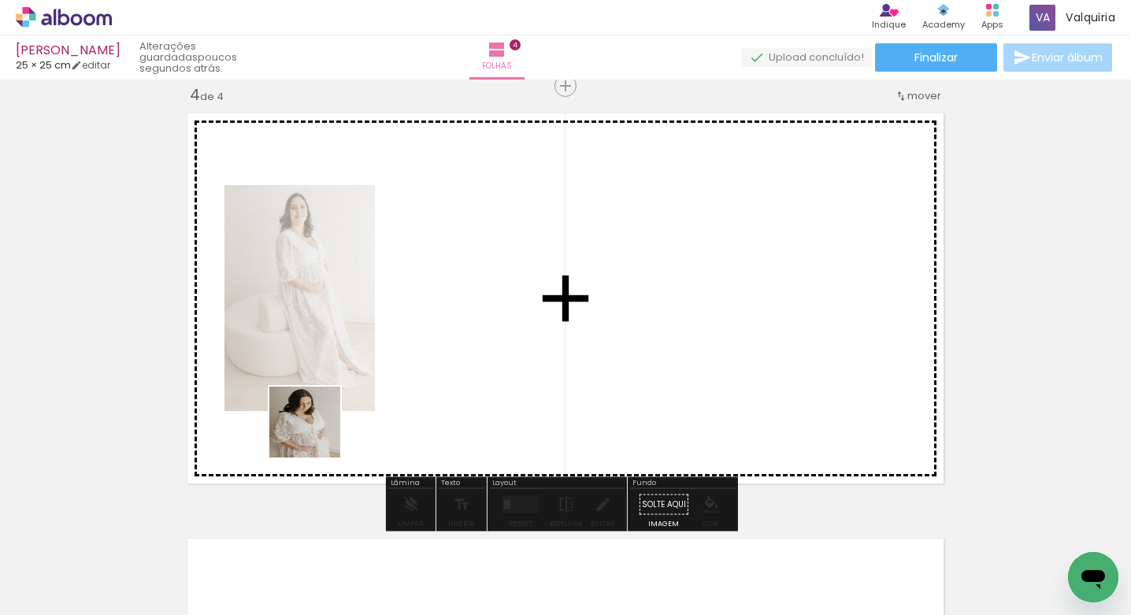
drag, startPoint x: 178, startPoint y: 556, endPoint x: 204, endPoint y: 527, distance: 39.1
click at [419, 388] on quentale-workspace at bounding box center [565, 307] width 1131 height 615
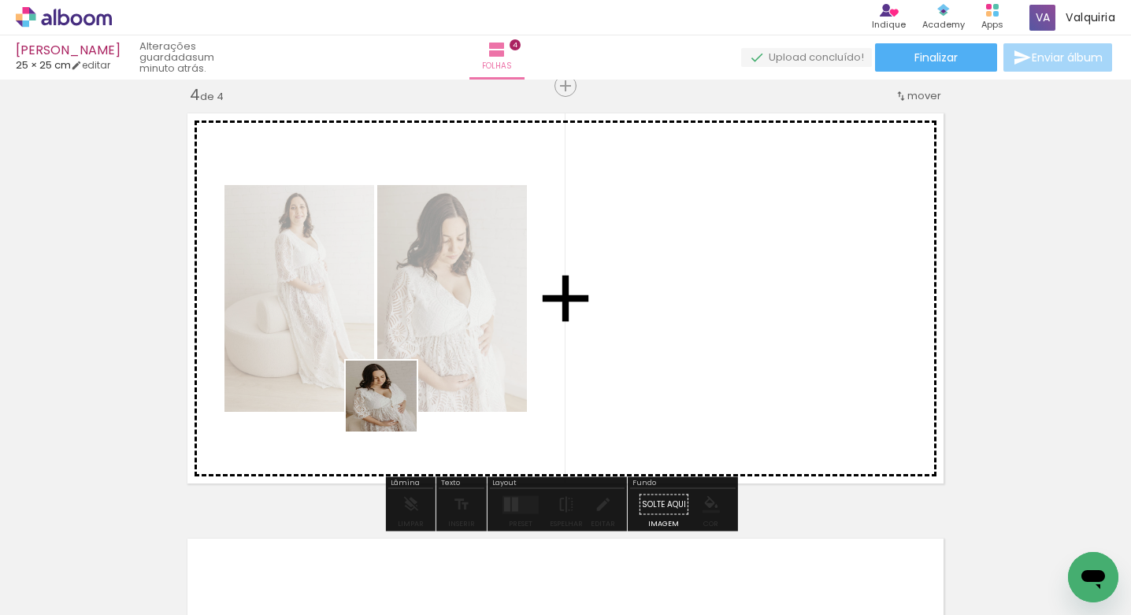
drag, startPoint x: 256, startPoint y: 482, endPoint x: 260, endPoint y: 495, distance: 14.0
click at [420, 401] on quentale-workspace at bounding box center [565, 307] width 1131 height 615
